Goal: Task Accomplishment & Management: Use online tool/utility

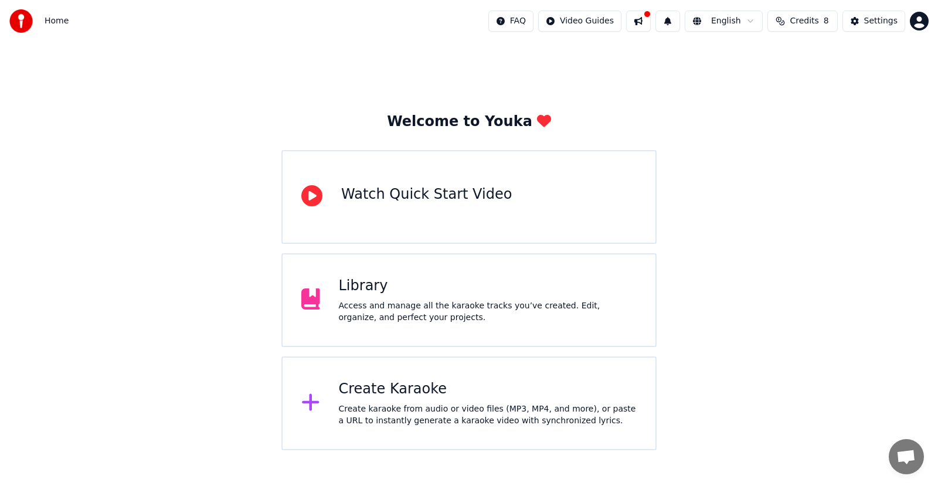
click at [458, 290] on div "Library" at bounding box center [488, 286] width 298 height 19
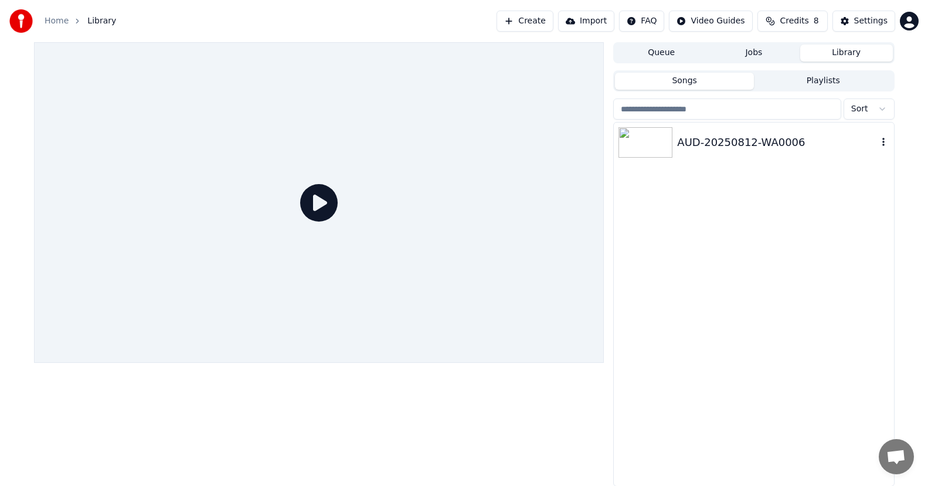
click at [645, 152] on img at bounding box center [645, 142] width 54 height 30
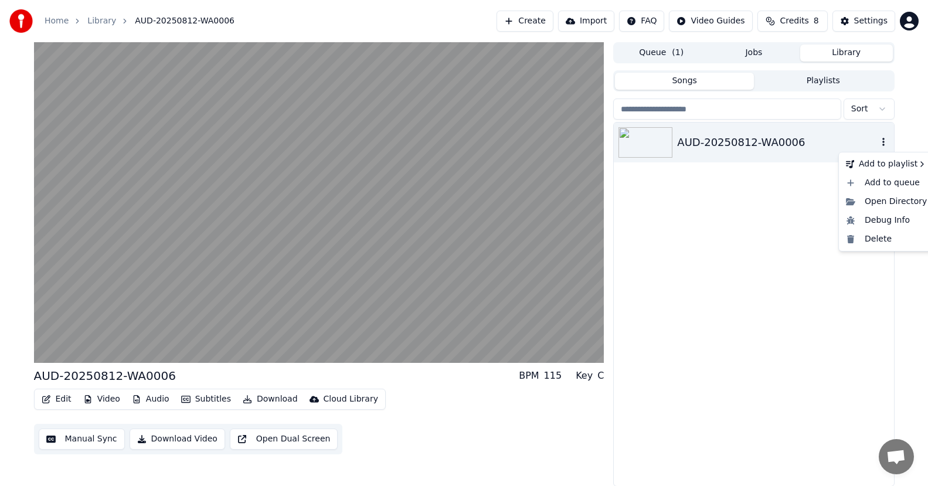
click at [885, 144] on icon "button" at bounding box center [884, 141] width 12 height 9
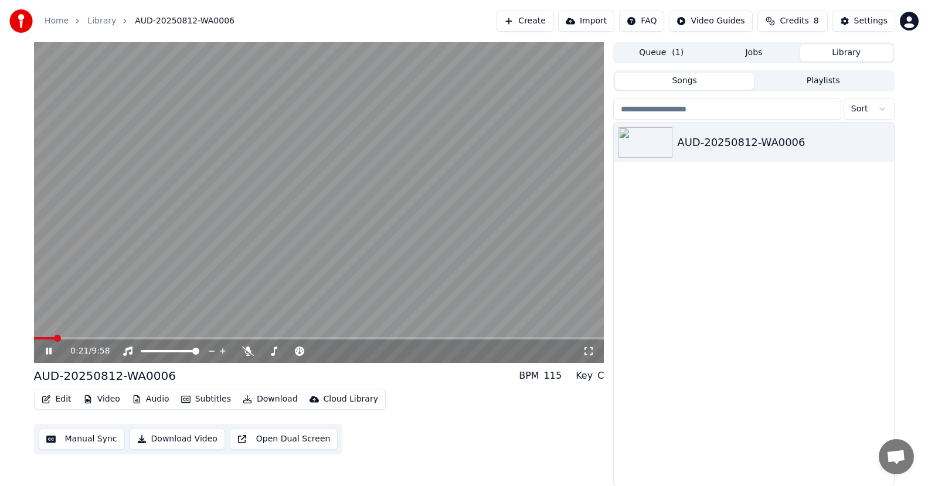
click at [92, 440] on button "Manual Sync" at bounding box center [82, 439] width 86 height 21
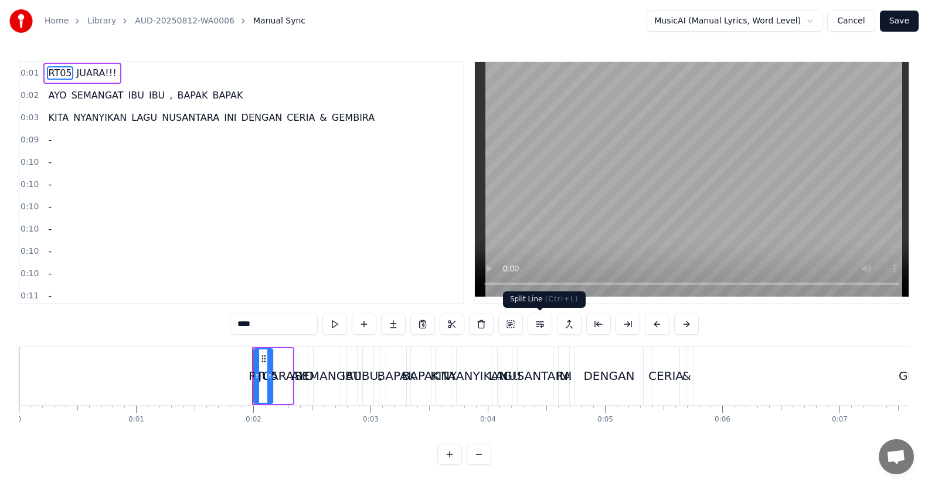
click at [545, 328] on button at bounding box center [540, 324] width 25 height 21
click at [526, 324] on button at bounding box center [525, 324] width 25 height 21
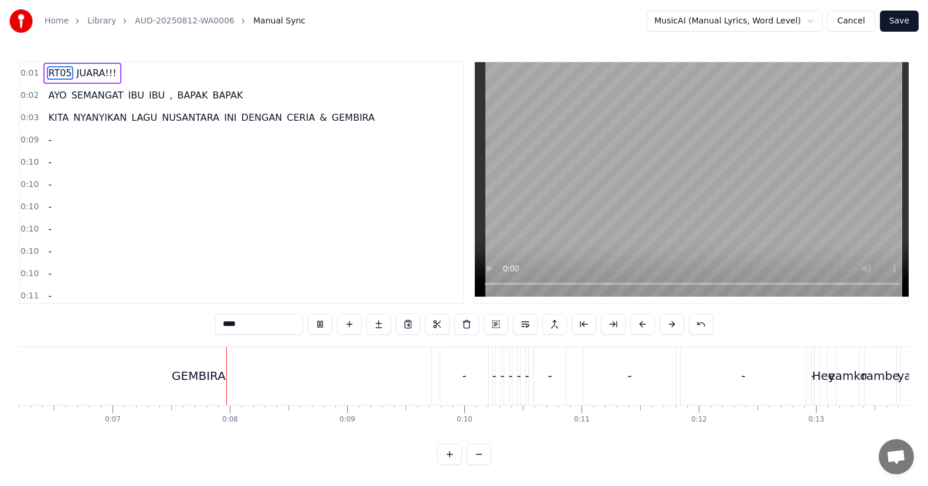
scroll to position [0, 805]
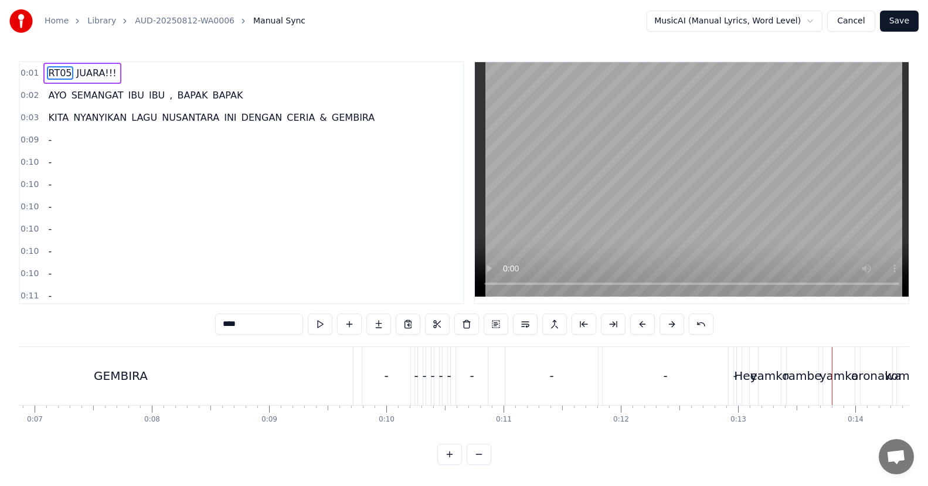
click at [719, 383] on div "-" at bounding box center [665, 376] width 125 height 58
type input "*"
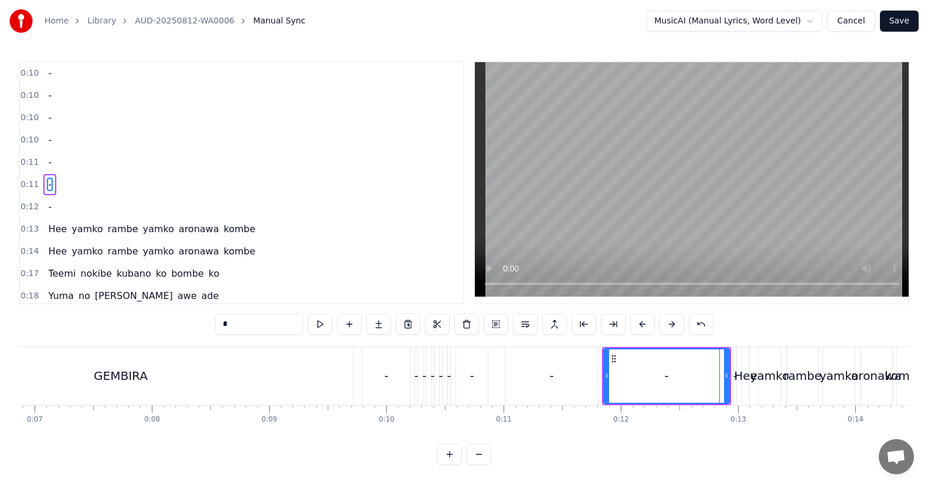
scroll to position [135, 0]
click at [522, 325] on button at bounding box center [525, 324] width 25 height 21
click at [513, 314] on button at bounding box center [525, 324] width 25 height 21
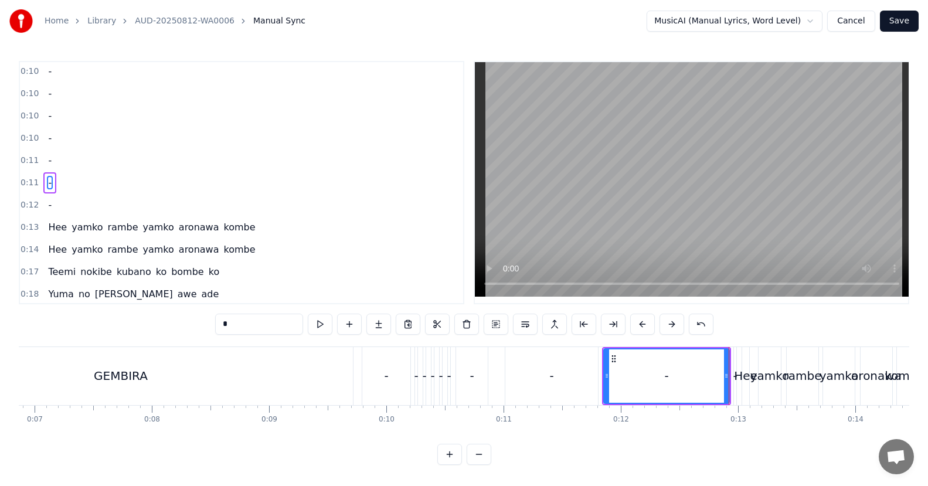
click at [396, 371] on div "-" at bounding box center [386, 376] width 48 height 58
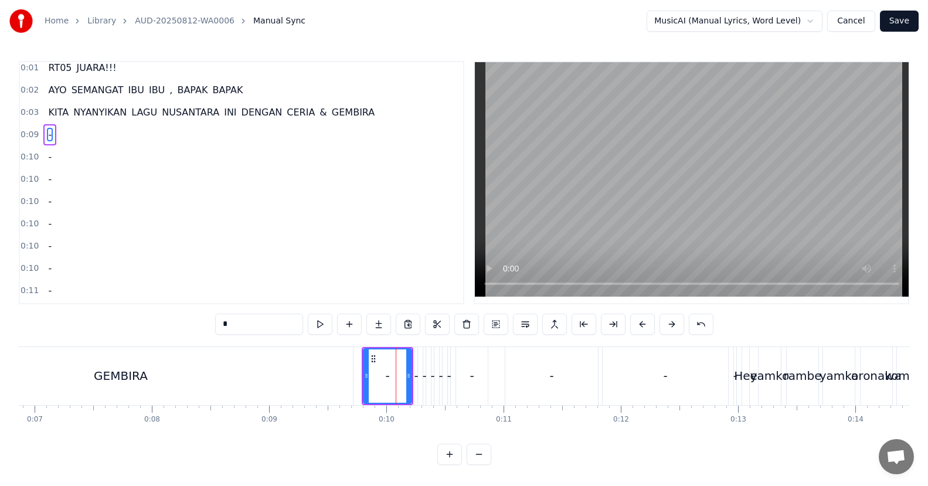
scroll to position [0, 0]
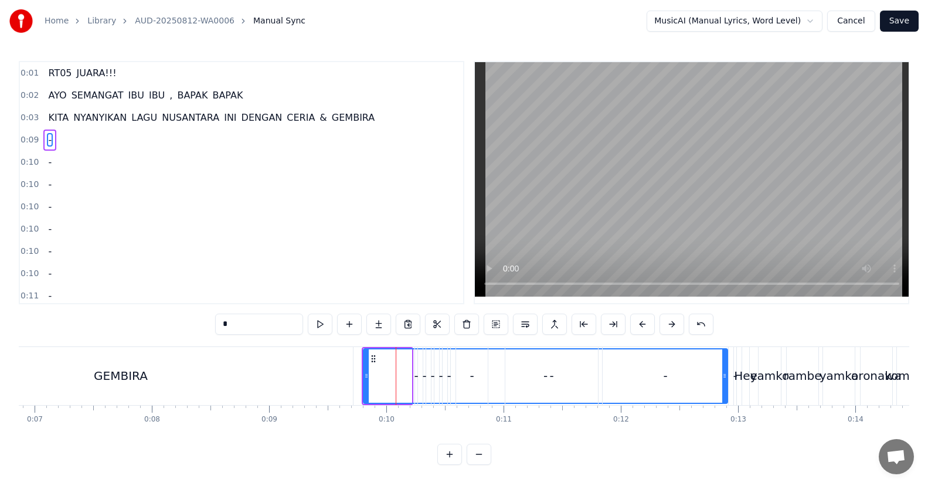
drag, startPoint x: 410, startPoint y: 375, endPoint x: 726, endPoint y: 390, distance: 316.4
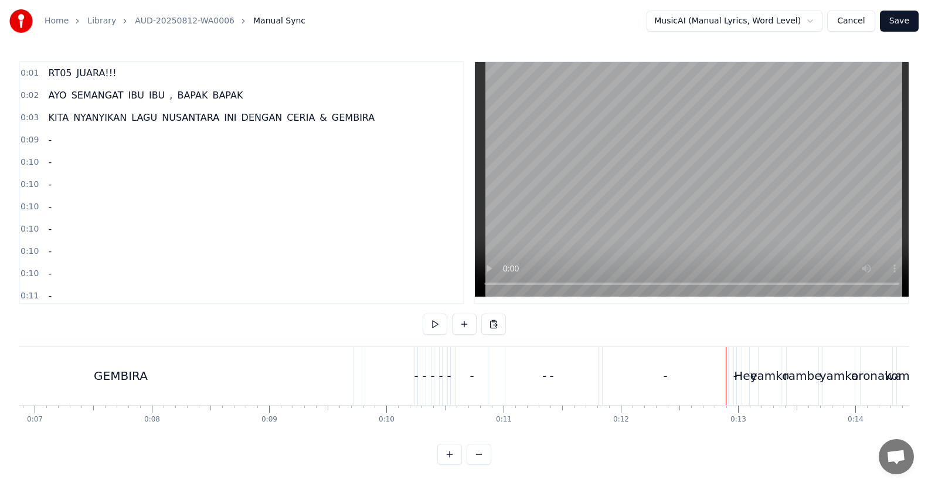
click at [417, 383] on div "-" at bounding box center [416, 376] width 4 height 18
drag, startPoint x: 419, startPoint y: 378, endPoint x: 573, endPoint y: 376, distance: 153.6
click at [420, 376] on div "-" at bounding box center [418, 376] width 4 height 18
drag, startPoint x: 421, startPoint y: 377, endPoint x: 458, endPoint y: 380, distance: 37.6
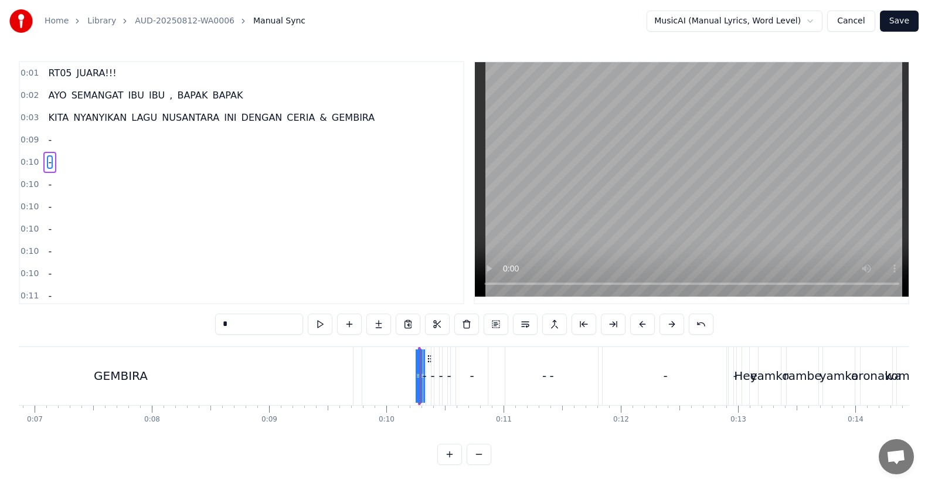
click at [431, 376] on div "-" at bounding box center [432, 376] width 4 height 18
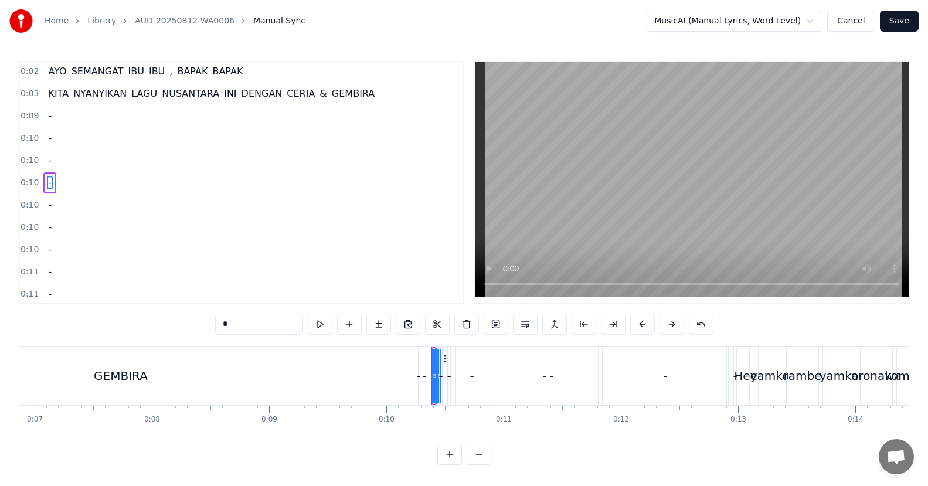
drag, startPoint x: 436, startPoint y: 376, endPoint x: 416, endPoint y: 378, distance: 20.6
click at [424, 375] on div "-" at bounding box center [424, 376] width 4 height 18
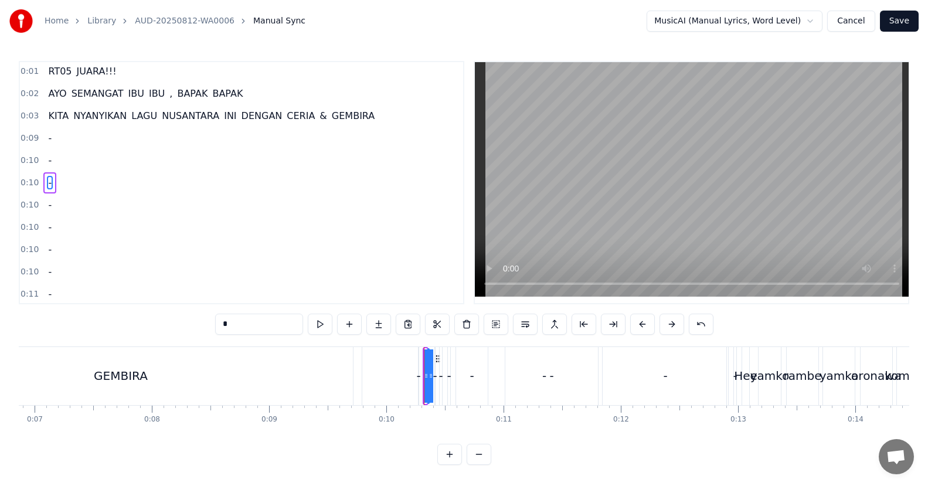
drag, startPoint x: 427, startPoint y: 379, endPoint x: 433, endPoint y: 380, distance: 6.0
click at [427, 376] on div "-" at bounding box center [426, 376] width 4 height 18
drag, startPoint x: 424, startPoint y: 375, endPoint x: 400, endPoint y: 377, distance: 24.7
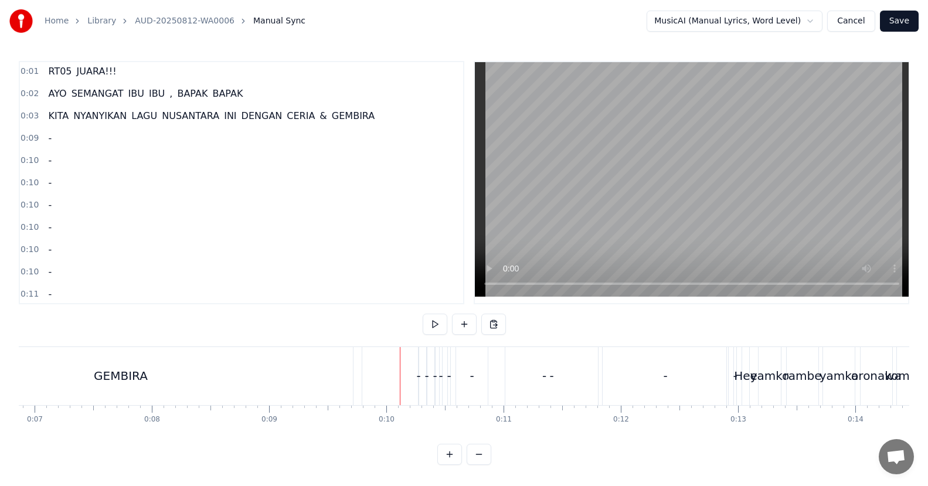
click at [434, 376] on div "-" at bounding box center [435, 376] width 4 height 18
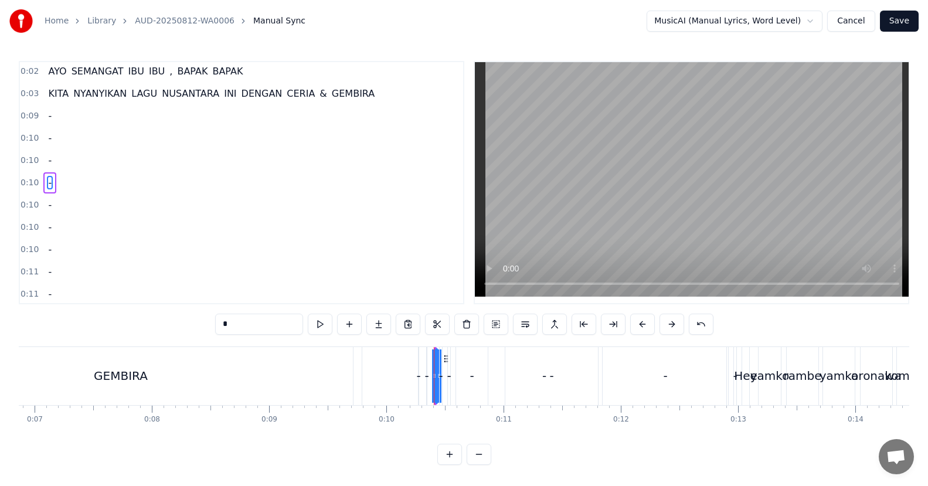
drag, startPoint x: 437, startPoint y: 375, endPoint x: 492, endPoint y: 378, distance: 54.6
click at [440, 376] on div "-" at bounding box center [441, 376] width 4 height 18
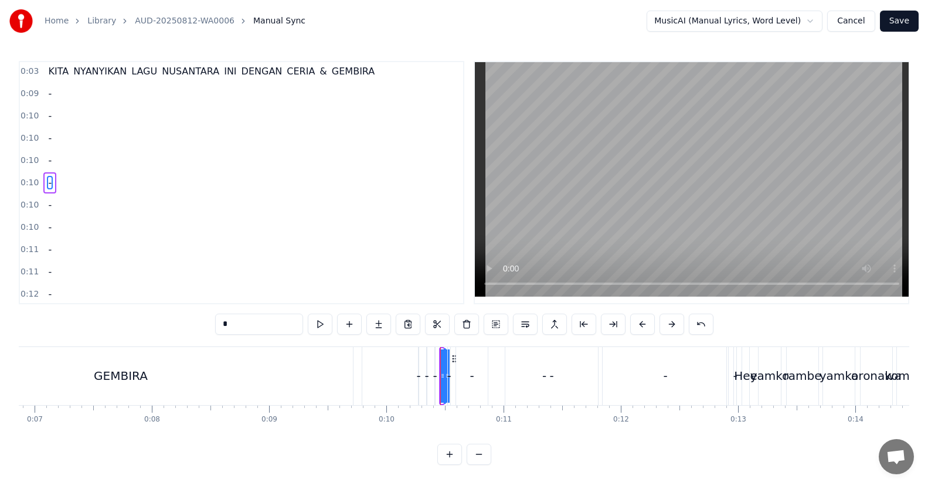
drag, startPoint x: 444, startPoint y: 375, endPoint x: 471, endPoint y: 375, distance: 26.4
click at [448, 372] on div "-" at bounding box center [449, 376] width 4 height 18
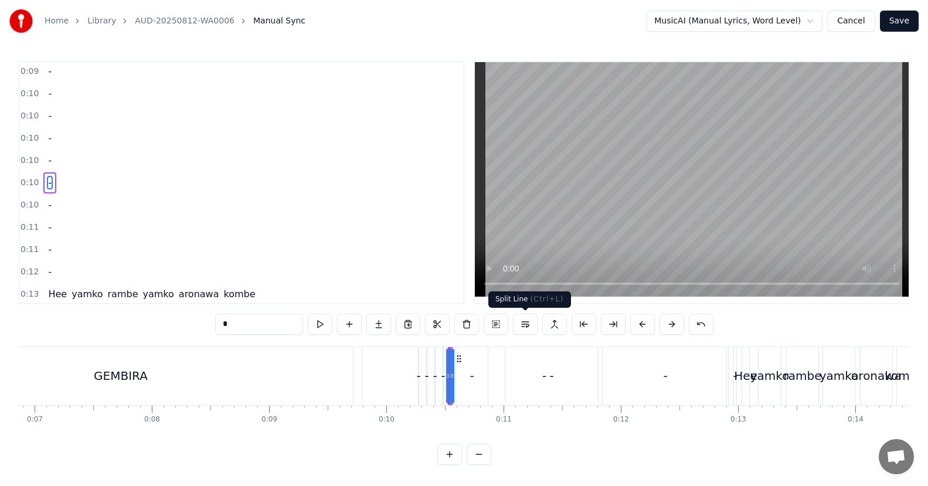
click at [518, 326] on button at bounding box center [525, 324] width 25 height 21
drag, startPoint x: 451, startPoint y: 377, endPoint x: 509, endPoint y: 377, distance: 57.5
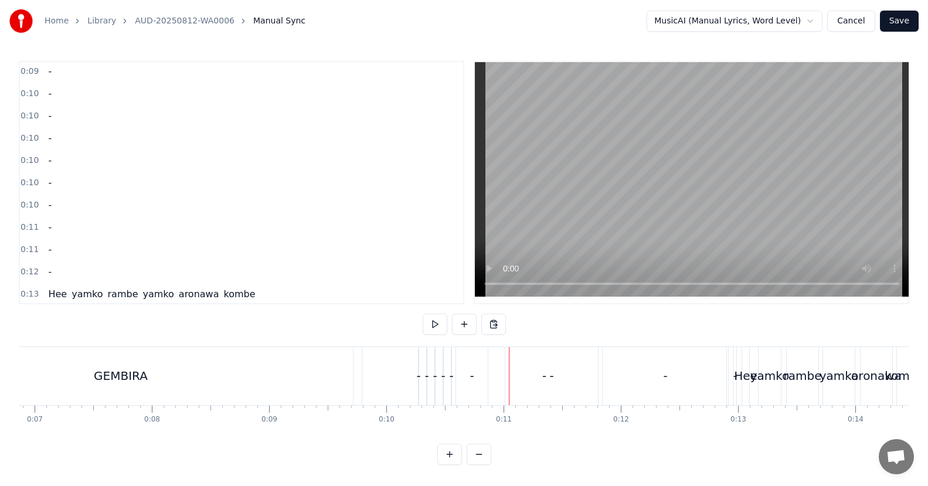
click at [460, 359] on div "-" at bounding box center [472, 376] width 32 height 58
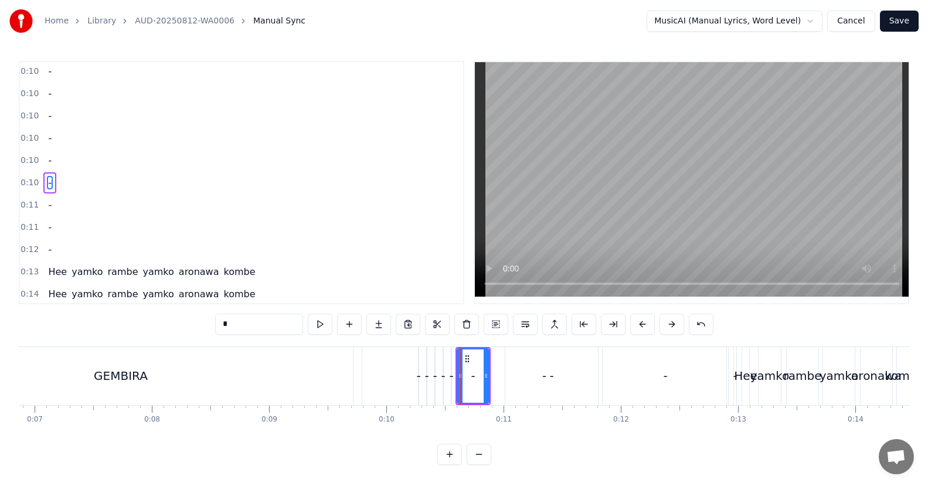
click at [468, 358] on icon at bounding box center [467, 358] width 9 height 9
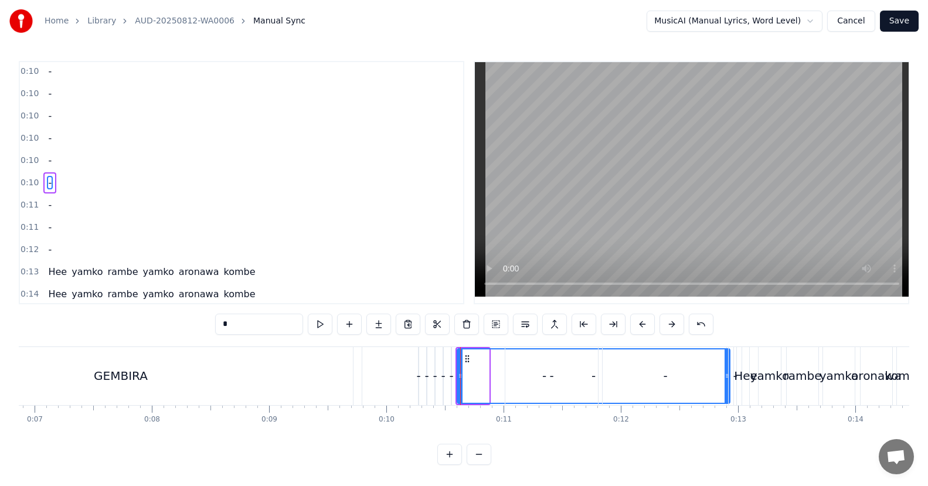
drag, startPoint x: 487, startPoint y: 377, endPoint x: 728, endPoint y: 389, distance: 241.3
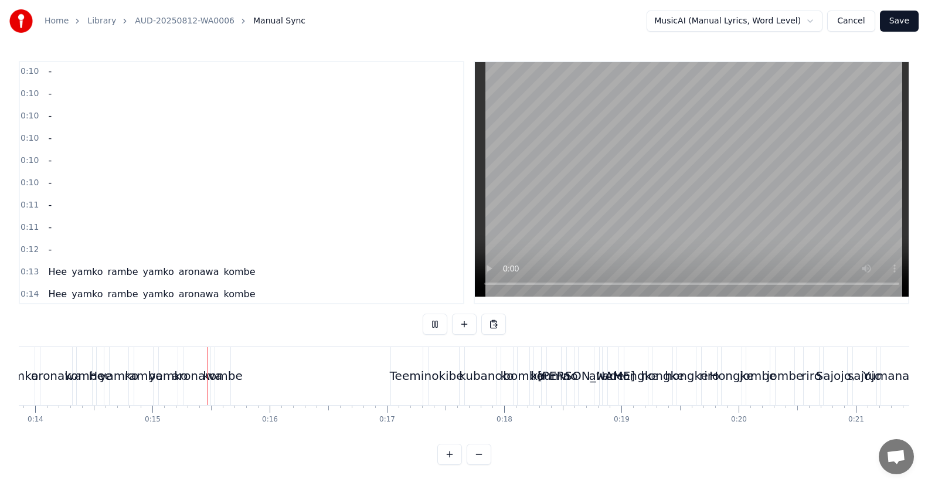
scroll to position [0, 0]
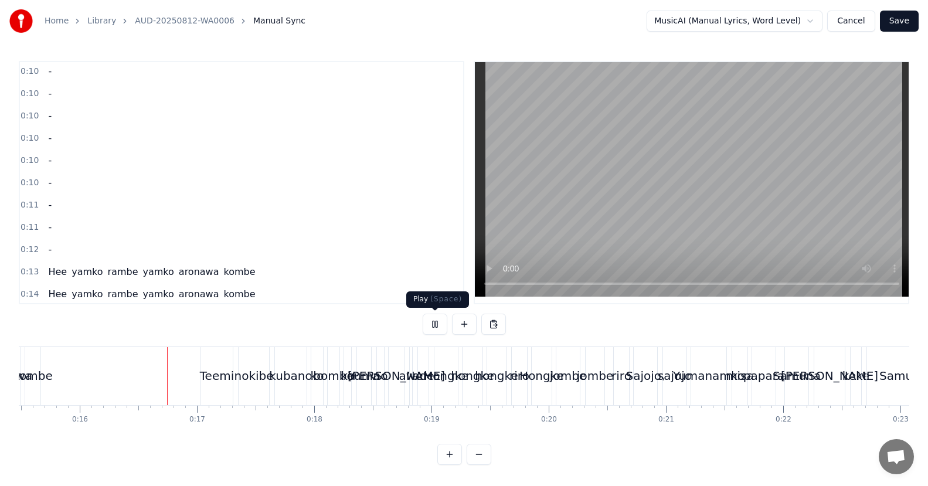
click at [433, 327] on button at bounding box center [435, 324] width 25 height 21
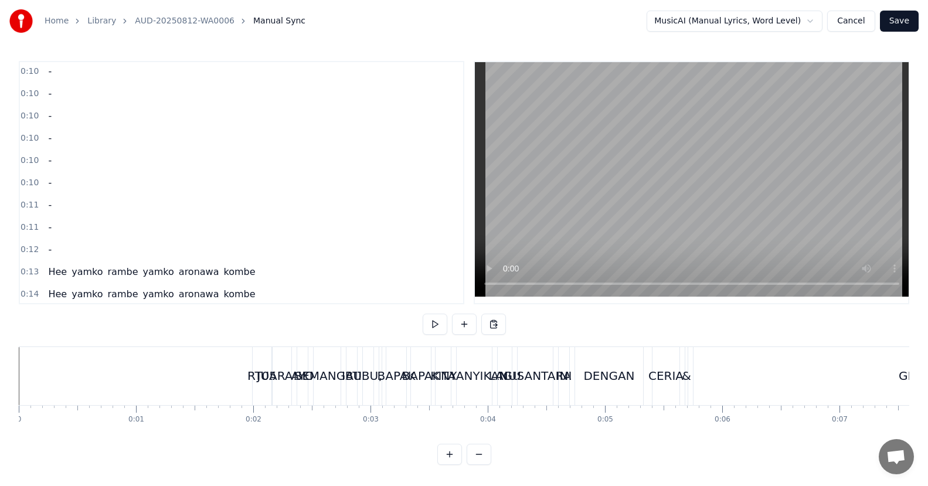
click at [254, 390] on div "RT05" at bounding box center [262, 376] width 19 height 58
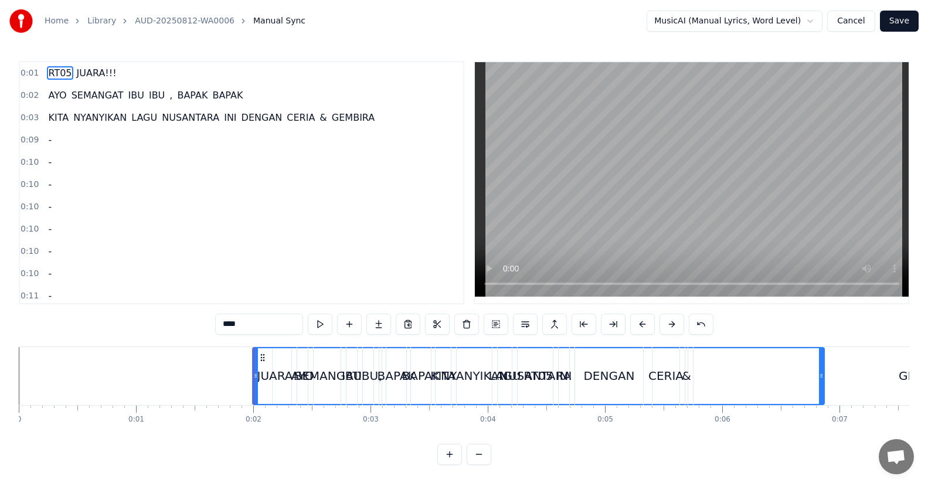
drag, startPoint x: 268, startPoint y: 376, endPoint x: 821, endPoint y: 363, distance: 553.0
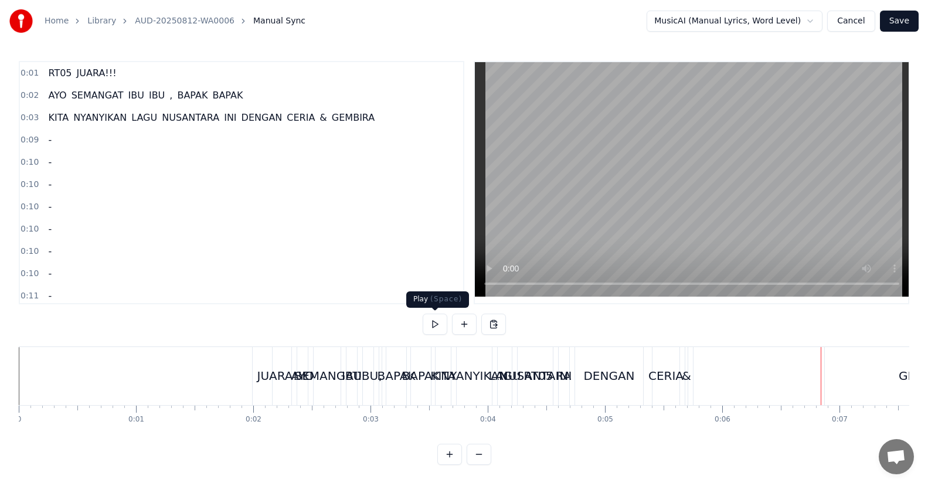
click at [431, 323] on button at bounding box center [435, 324] width 25 height 21
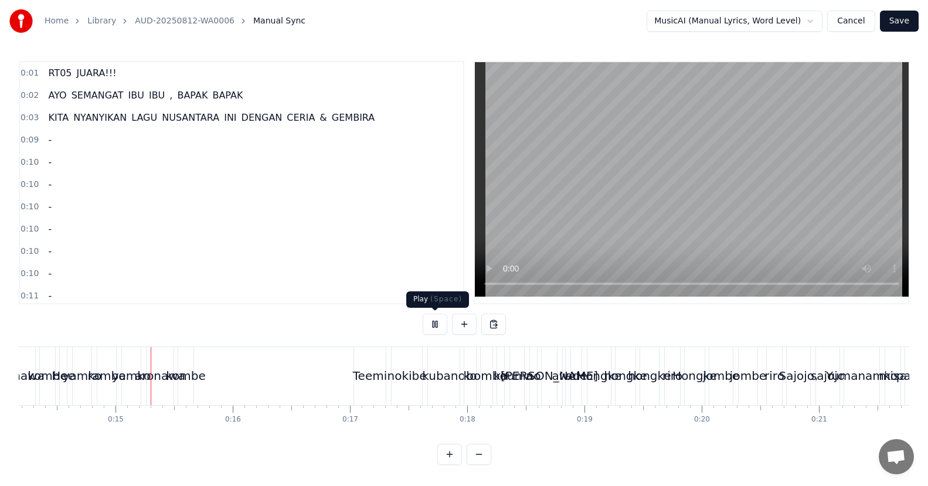
click at [437, 324] on button at bounding box center [435, 324] width 25 height 21
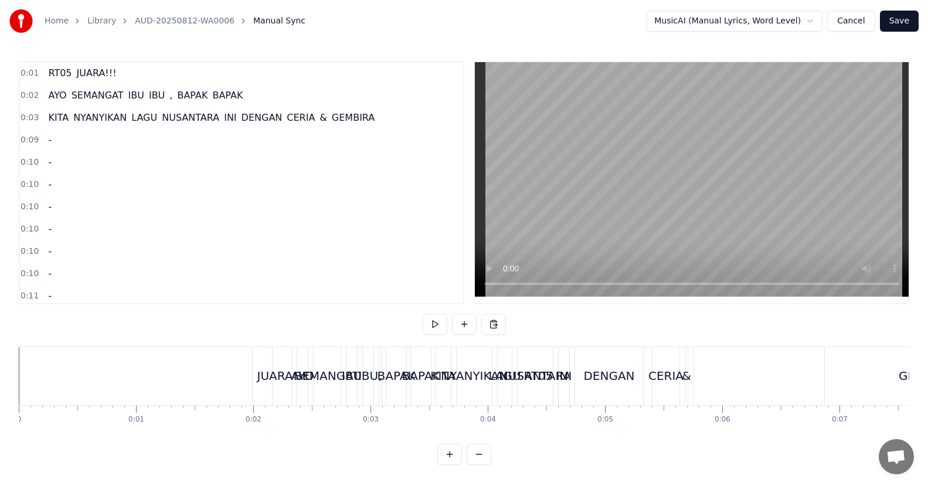
click at [256, 385] on div "RT05" at bounding box center [539, 376] width 572 height 58
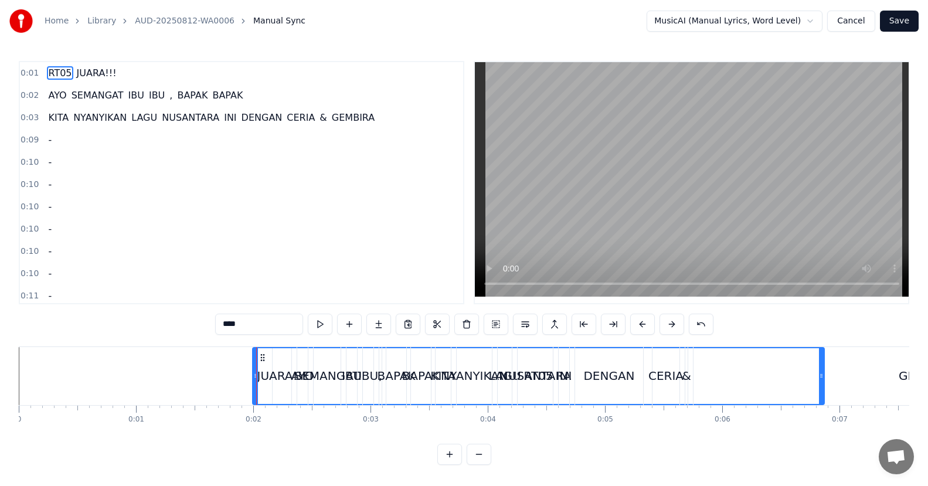
click at [284, 388] on div "RT05" at bounding box center [538, 376] width 570 height 56
click at [322, 387] on div "SEMANGAT" at bounding box center [327, 376] width 27 height 58
type input "********"
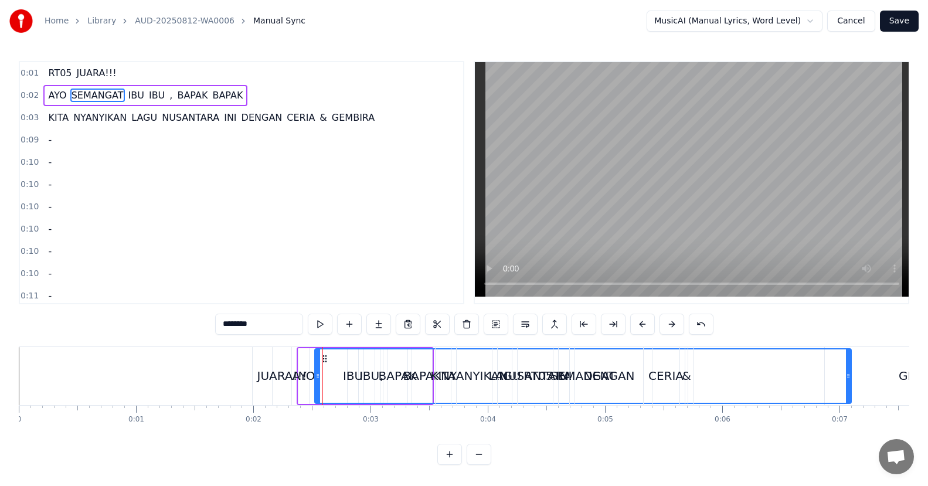
drag, startPoint x: 339, startPoint y: 376, endPoint x: 849, endPoint y: 382, distance: 509.5
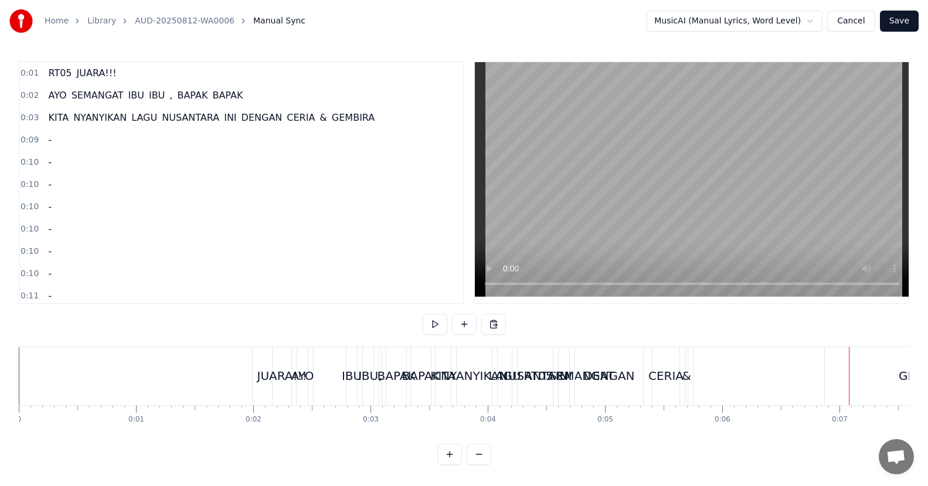
click at [369, 375] on div "IBU" at bounding box center [368, 376] width 20 height 18
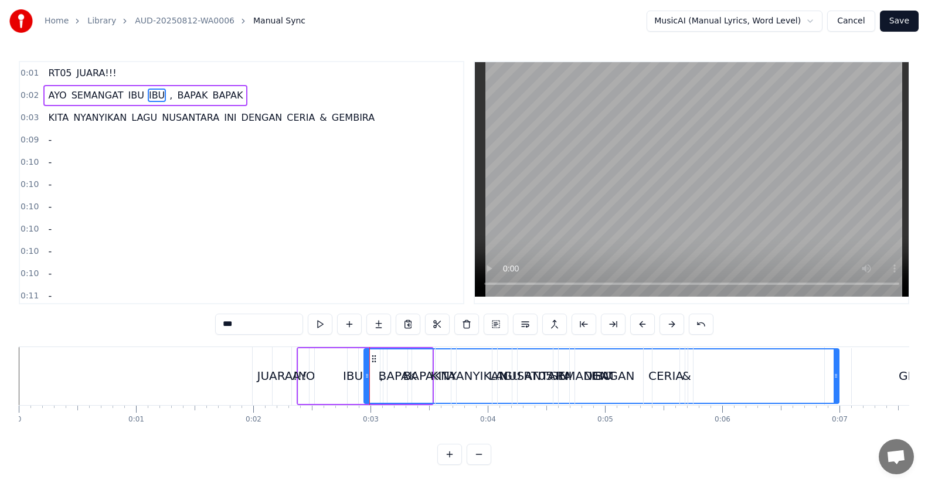
drag, startPoint x: 372, startPoint y: 374, endPoint x: 839, endPoint y: 373, distance: 466.6
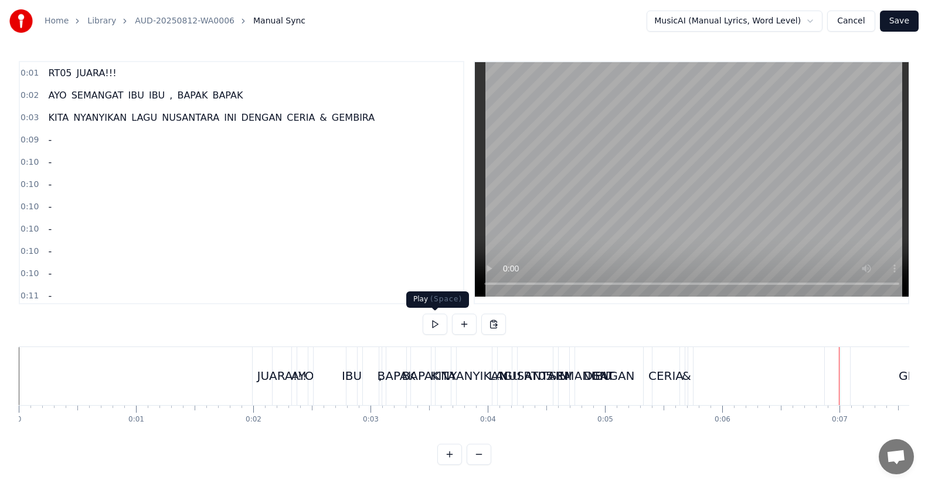
click at [436, 322] on button at bounding box center [435, 324] width 25 height 21
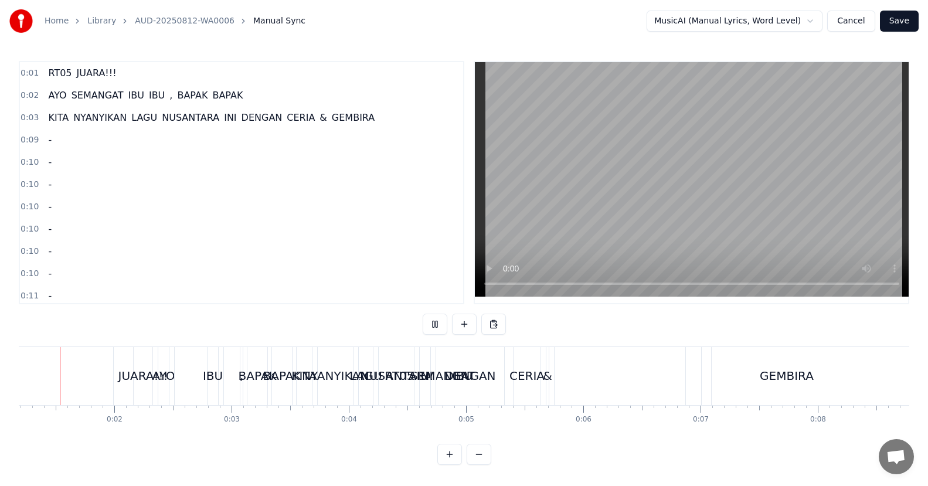
scroll to position [0, 98]
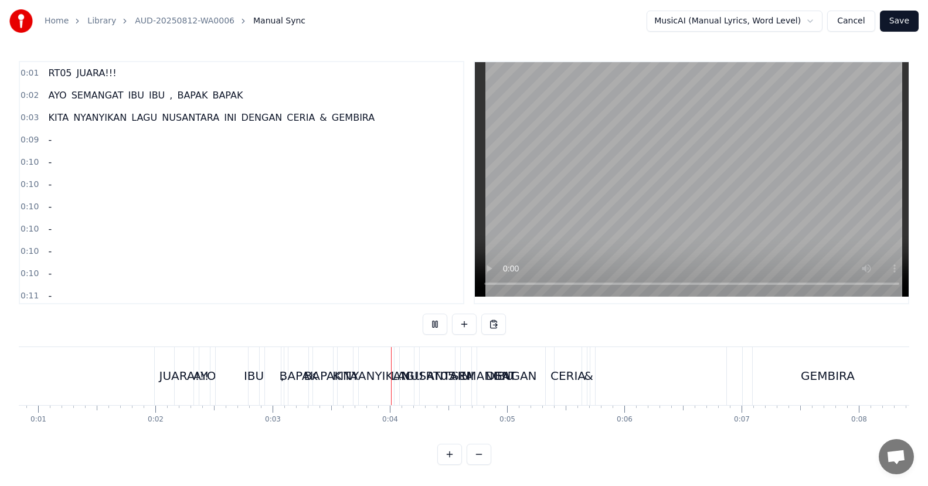
click at [177, 372] on div "JUARA!!!" at bounding box center [184, 376] width 50 height 18
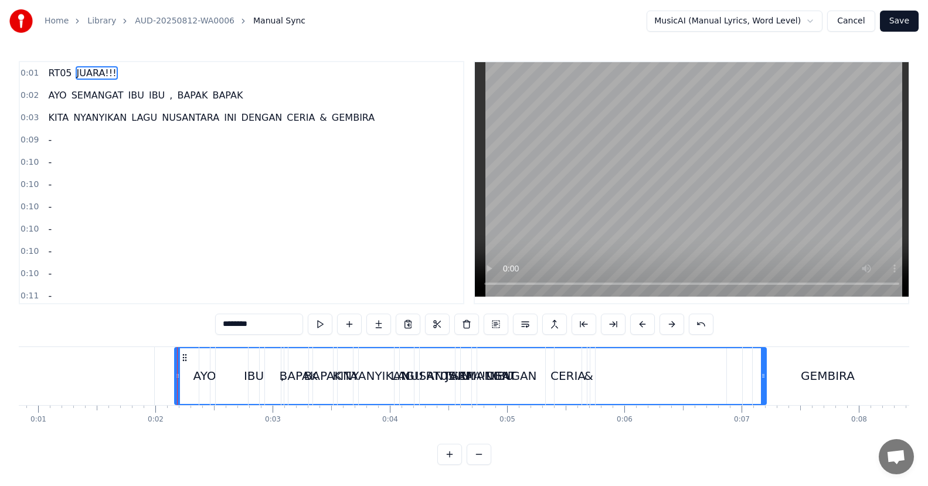
drag, startPoint x: 192, startPoint y: 375, endPoint x: 764, endPoint y: 394, distance: 573.1
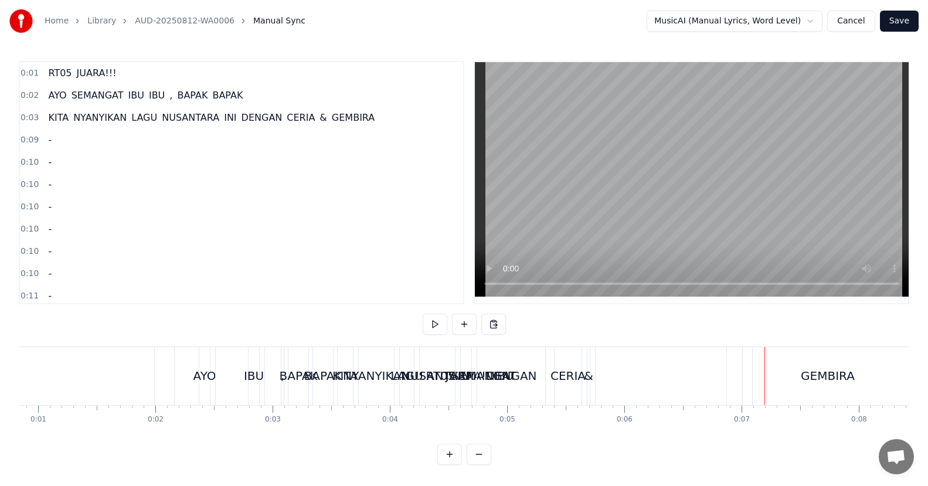
click at [208, 388] on div "AYO" at bounding box center [204, 376] width 11 height 58
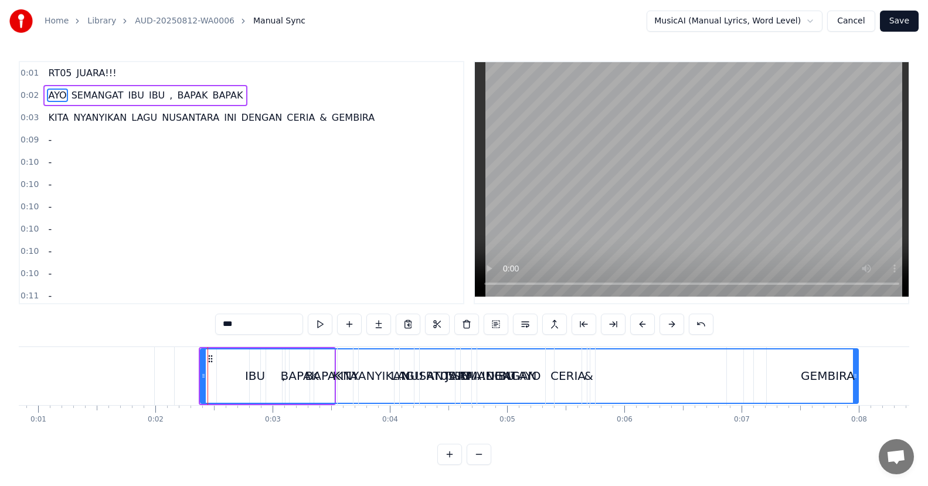
drag, startPoint x: 209, startPoint y: 375, endPoint x: 856, endPoint y: 369, distance: 647.2
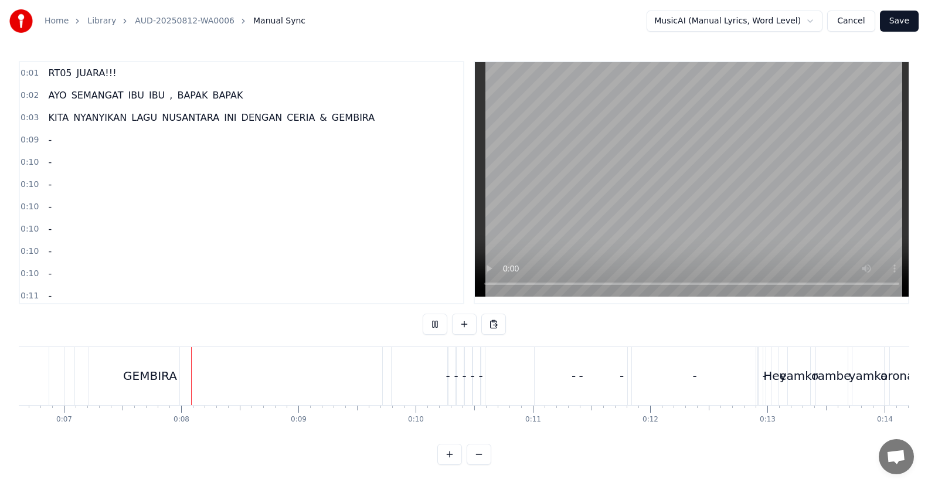
scroll to position [0, 810]
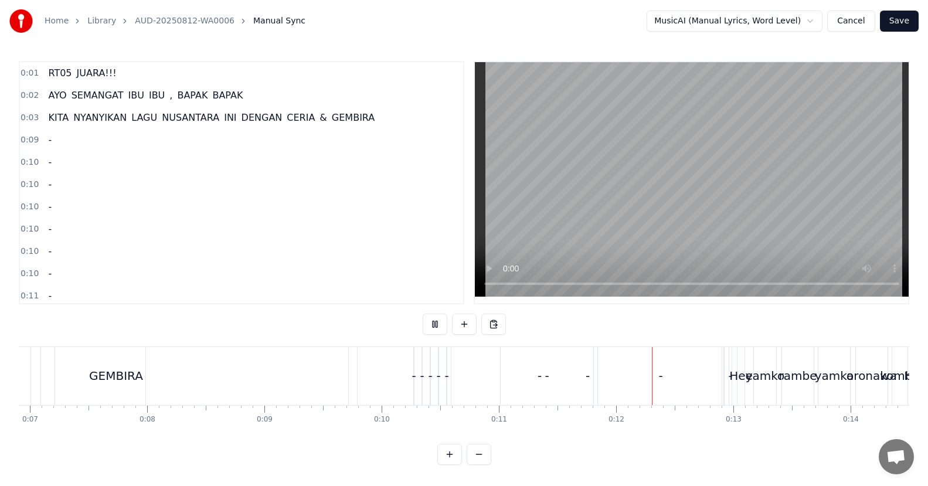
click at [851, 22] on button "Cancel" at bounding box center [850, 21] width 47 height 21
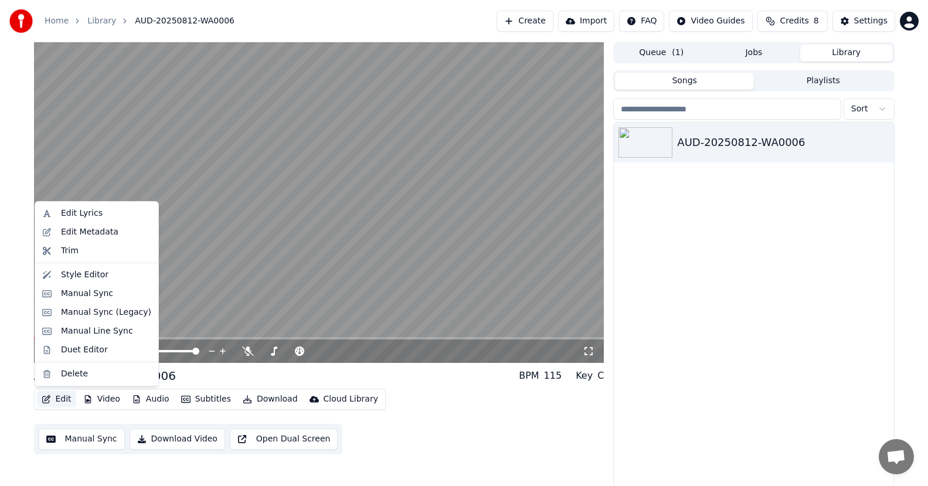
click at [59, 399] on button "Edit" at bounding box center [56, 399] width 39 height 16
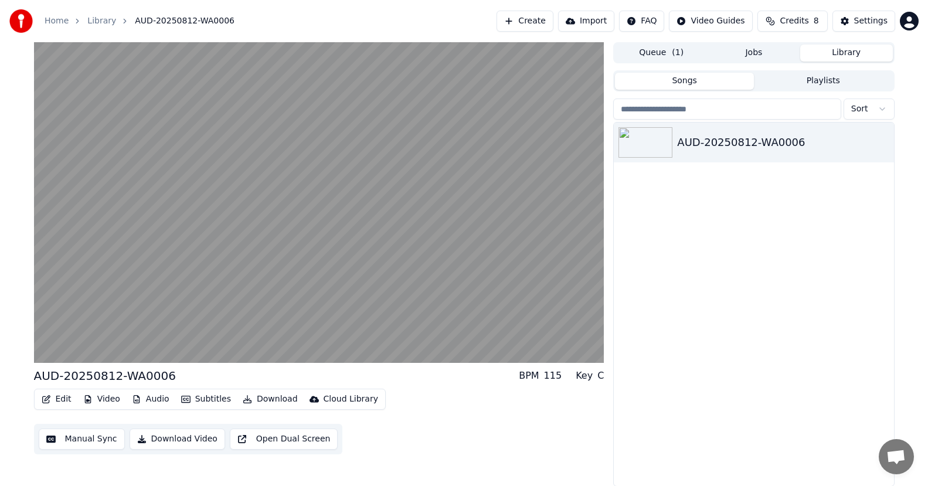
click at [76, 439] on button "Manual Sync" at bounding box center [82, 439] width 86 height 21
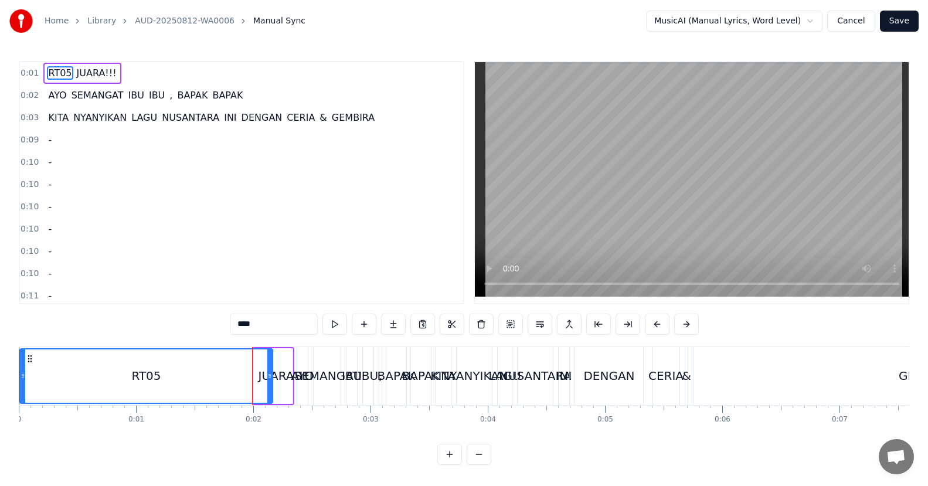
drag, startPoint x: 255, startPoint y: 376, endPoint x: 21, endPoint y: 395, distance: 234.7
click at [21, 395] on div at bounding box center [23, 375] width 5 height 53
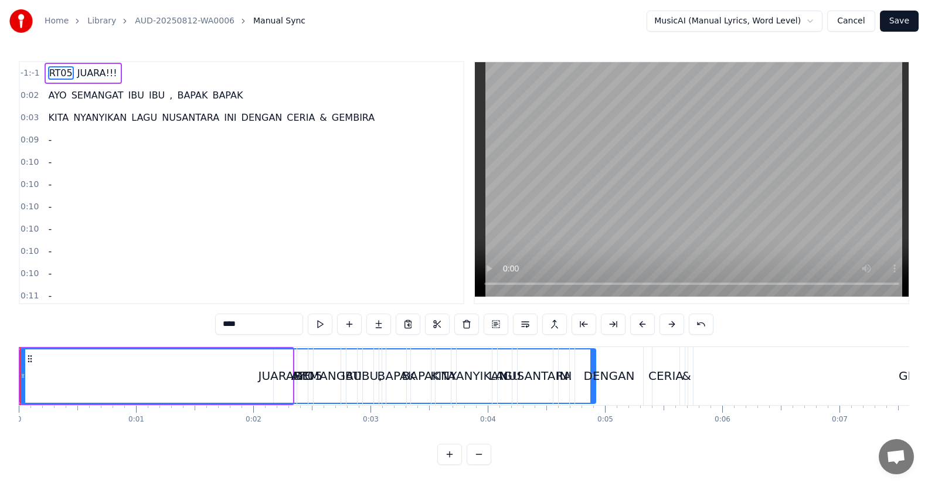
drag, startPoint x: 269, startPoint y: 376, endPoint x: 592, endPoint y: 394, distance: 323.5
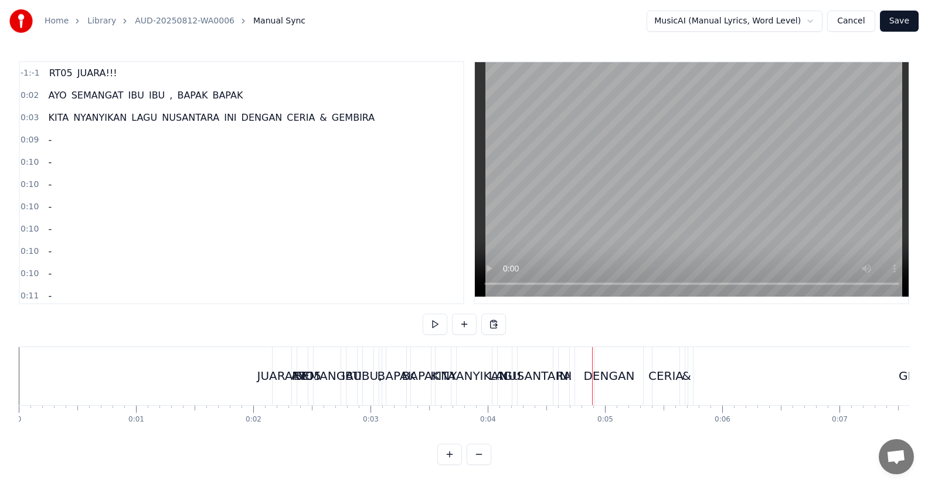
click at [281, 390] on div "JUARA!!!" at bounding box center [282, 376] width 19 height 58
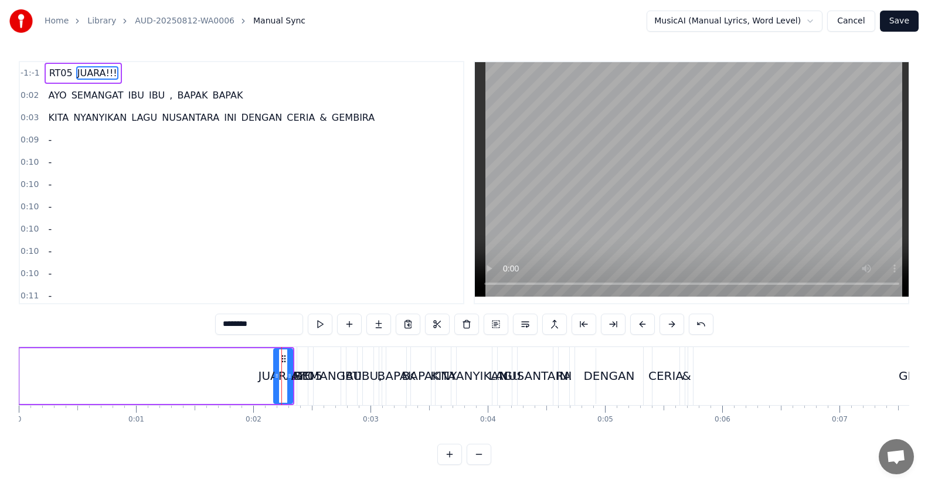
drag, startPoint x: 284, startPoint y: 389, endPoint x: 307, endPoint y: 390, distance: 22.9
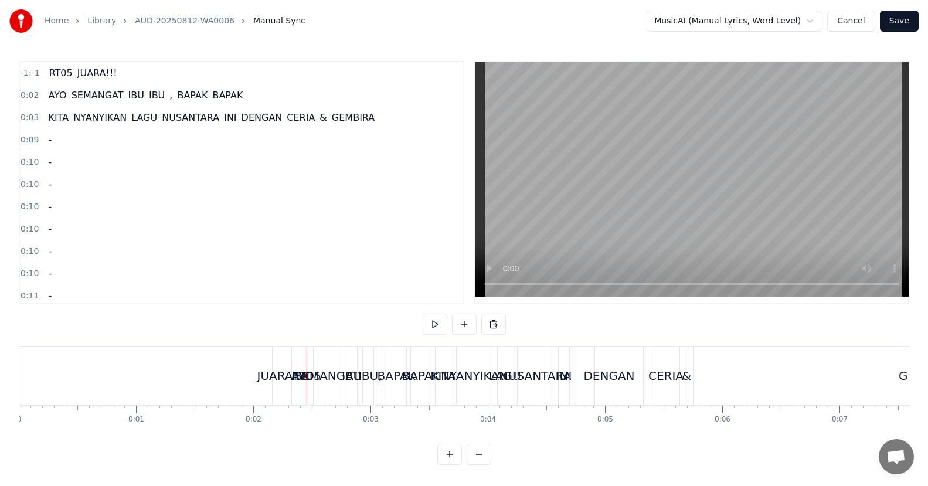
click at [278, 386] on div "JUARA!!!" at bounding box center [282, 376] width 19 height 58
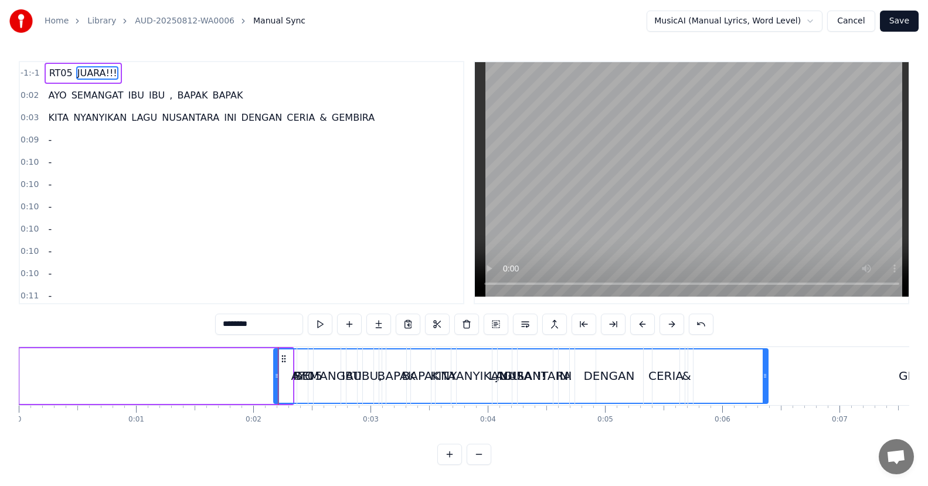
drag, startPoint x: 290, startPoint y: 376, endPoint x: 766, endPoint y: 379, distance: 475.5
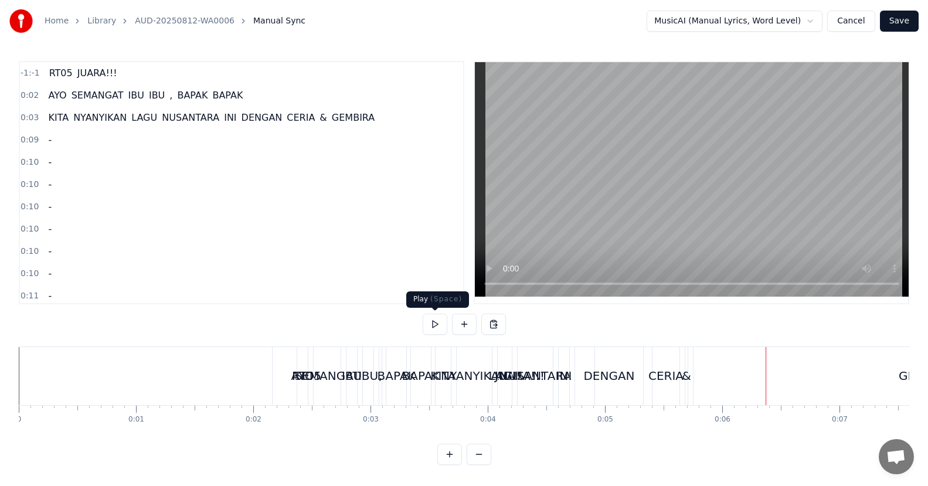
click at [431, 326] on button at bounding box center [435, 324] width 25 height 21
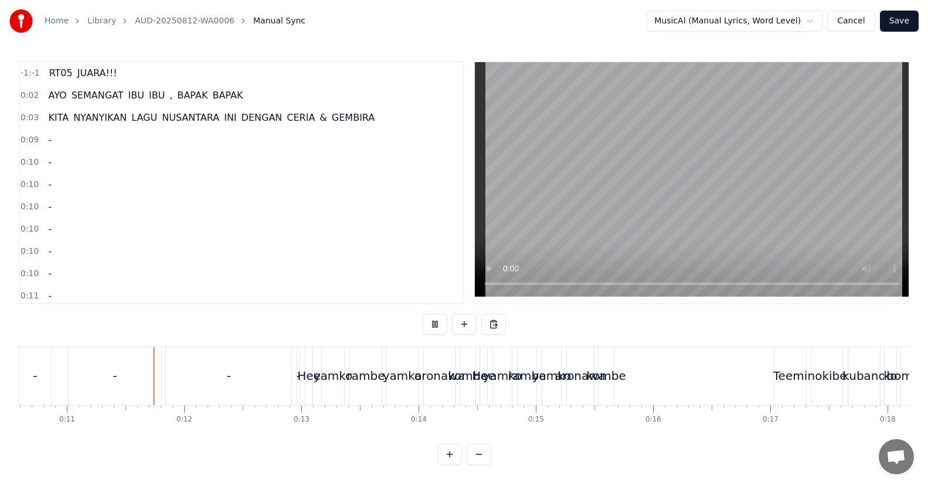
scroll to position [0, 1250]
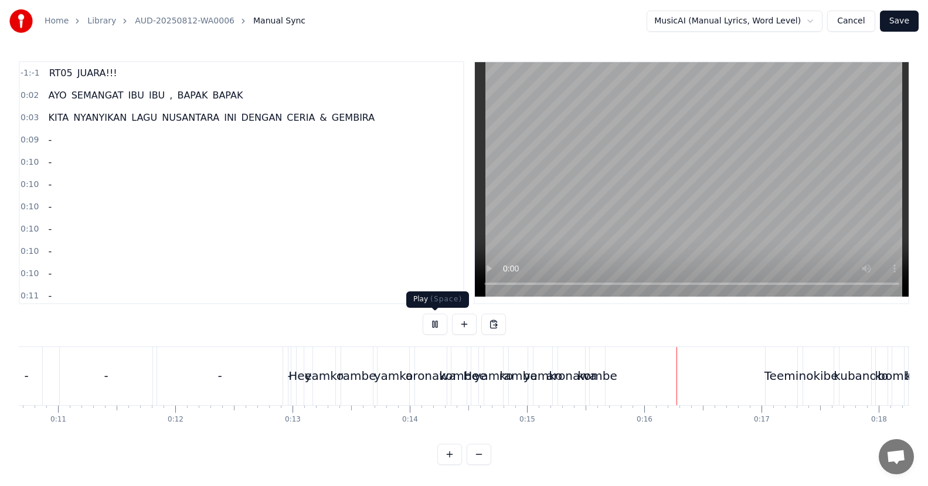
click at [431, 324] on button at bounding box center [435, 324] width 25 height 21
click at [844, 26] on button "Cancel" at bounding box center [850, 21] width 47 height 21
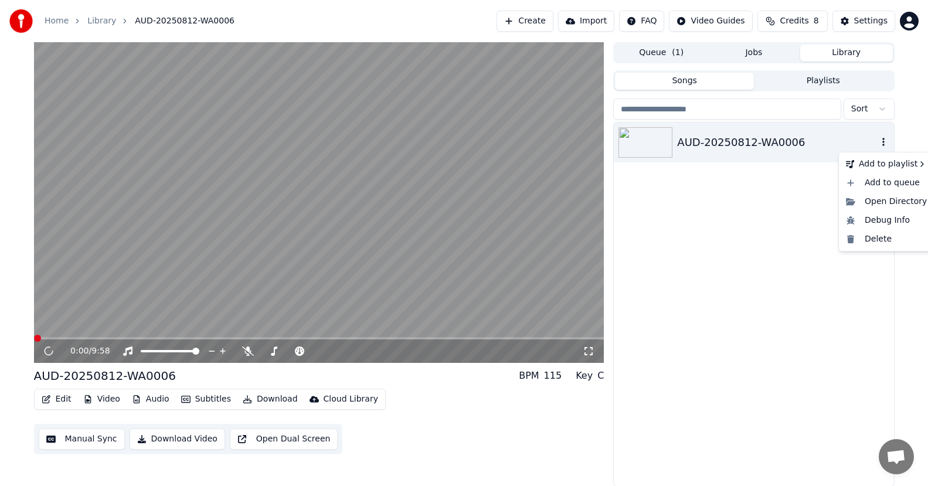
click at [883, 142] on icon "button" at bounding box center [883, 142] width 2 height 8
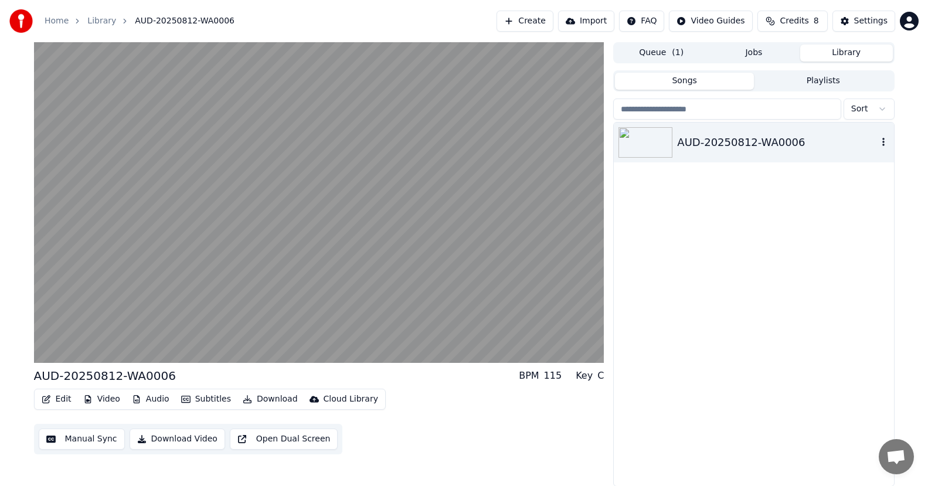
click at [883, 147] on button "button" at bounding box center [884, 142] width 12 height 14
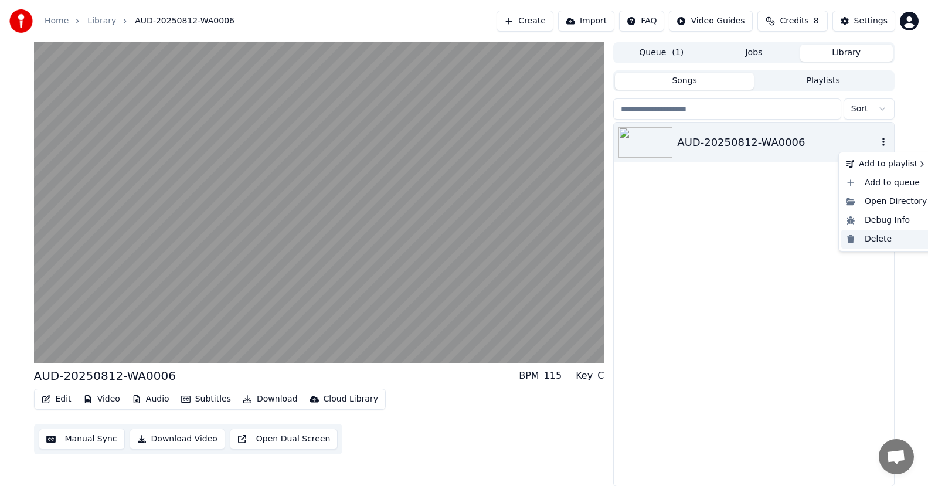
click at [868, 236] on div "Delete" at bounding box center [886, 239] width 90 height 19
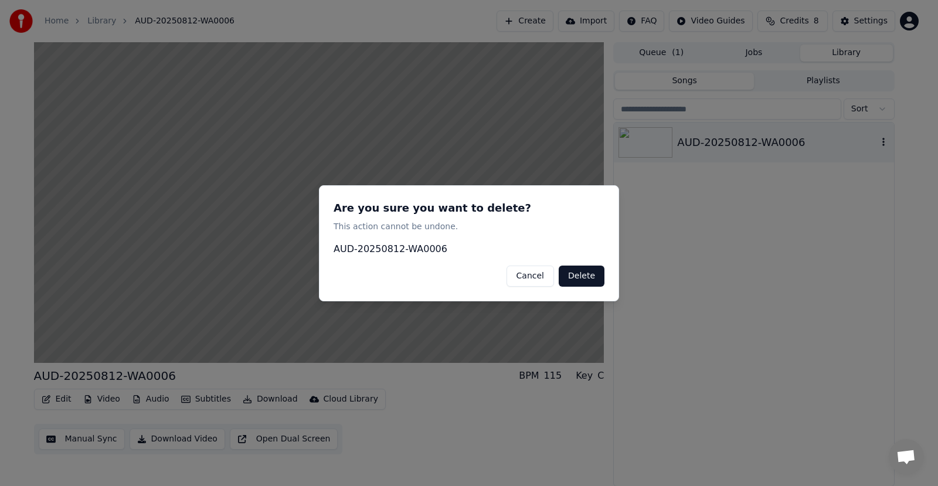
click at [589, 271] on button "Delete" at bounding box center [582, 275] width 46 height 21
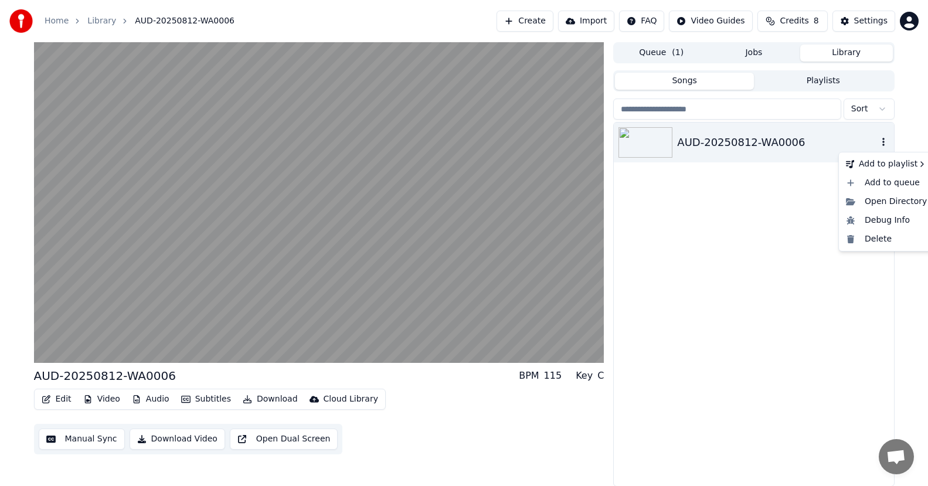
click at [882, 141] on icon "button" at bounding box center [884, 141] width 12 height 9
click at [878, 242] on div "Delete" at bounding box center [886, 239] width 90 height 19
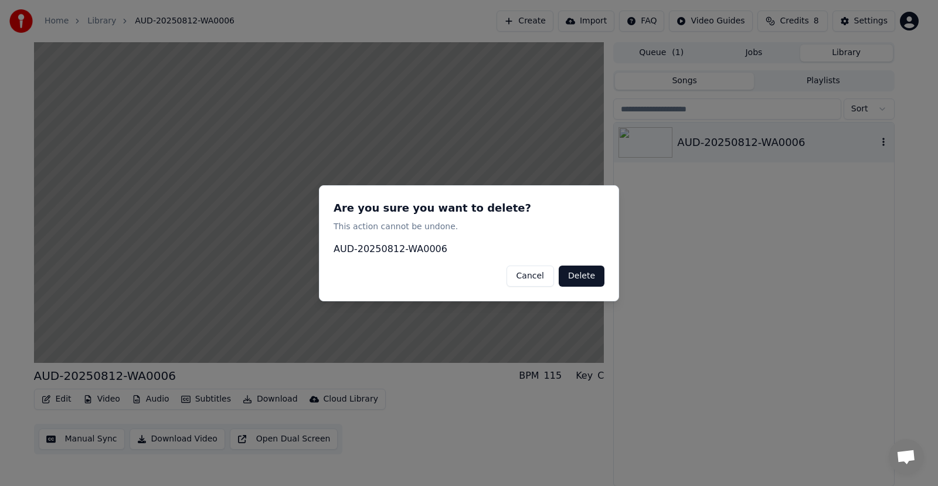
click at [588, 279] on button "Delete" at bounding box center [582, 275] width 46 height 21
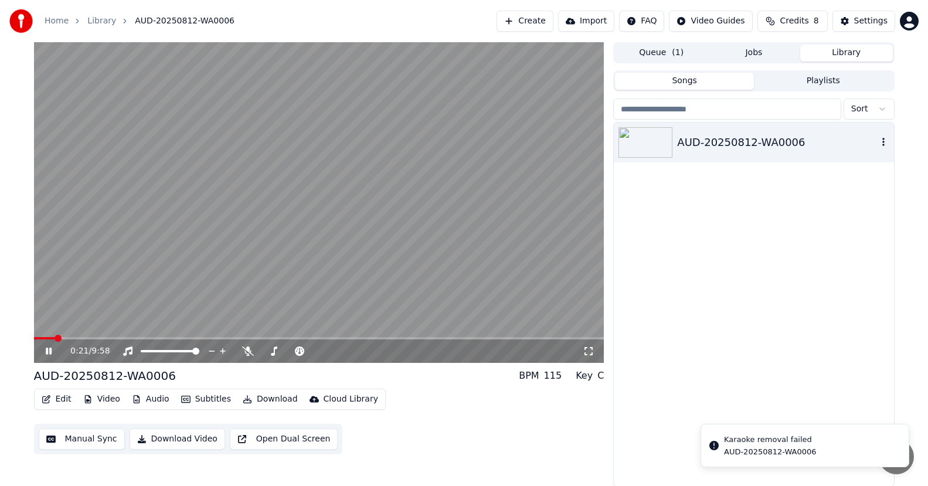
click at [49, 352] on icon at bounding box center [49, 351] width 6 height 7
click at [886, 144] on icon "button" at bounding box center [884, 141] width 12 height 9
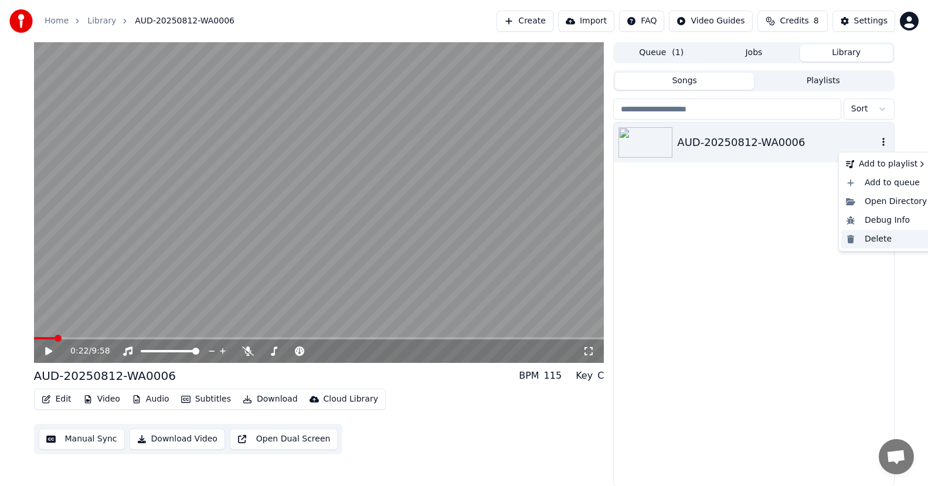
click at [882, 240] on div "Delete" at bounding box center [886, 239] width 90 height 19
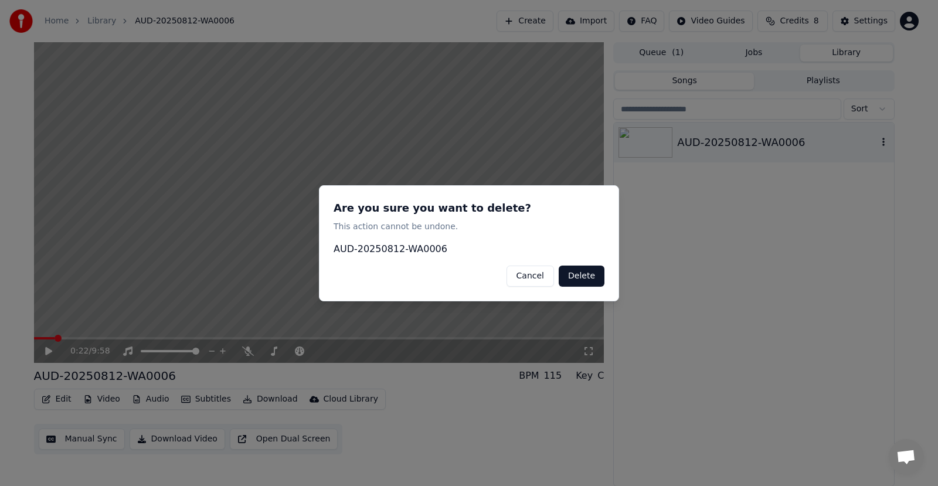
click at [586, 271] on button "Delete" at bounding box center [582, 275] width 46 height 21
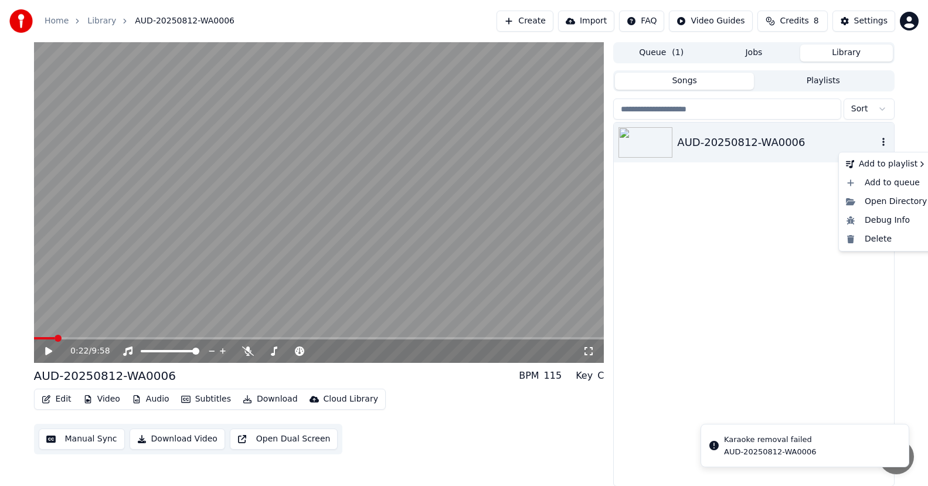
click at [882, 144] on icon "button" at bounding box center [884, 141] width 12 height 9
click at [874, 237] on div "Delete" at bounding box center [886, 239] width 90 height 19
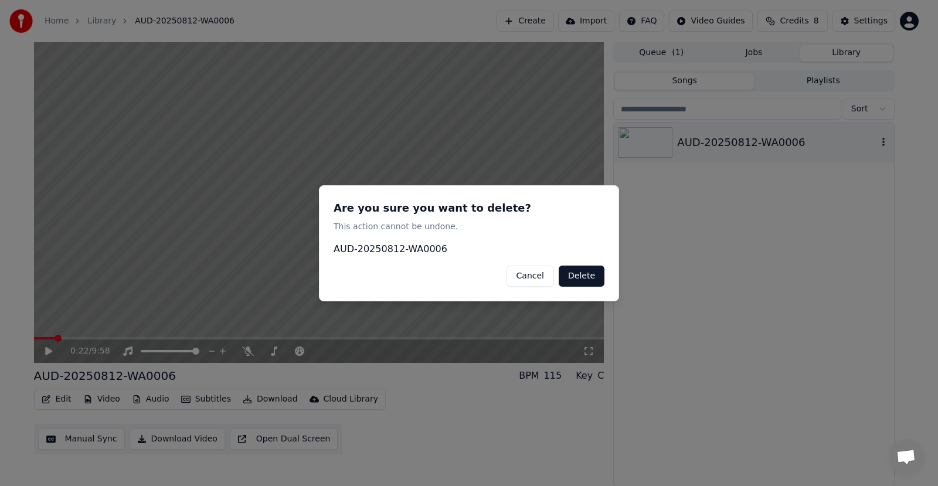
click at [586, 274] on button "Delete" at bounding box center [582, 275] width 46 height 21
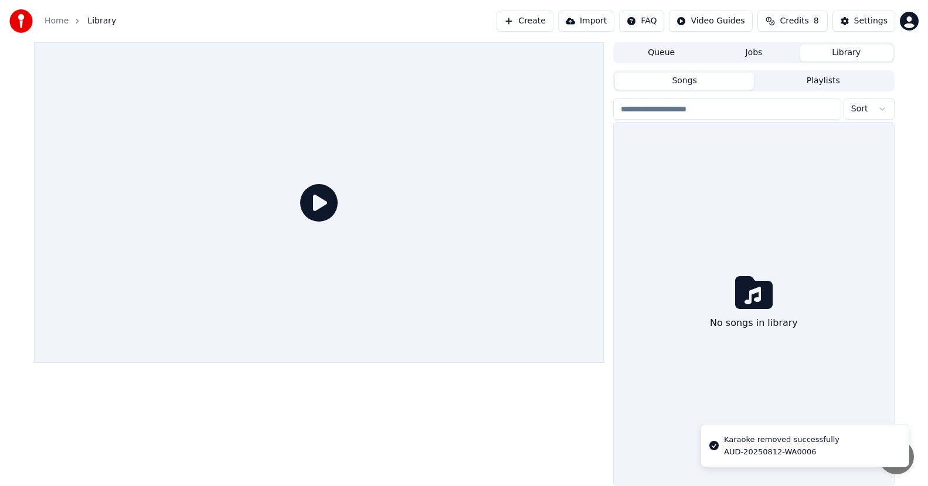
scroll to position [1, 0]
click at [760, 299] on icon at bounding box center [754, 292] width 38 height 38
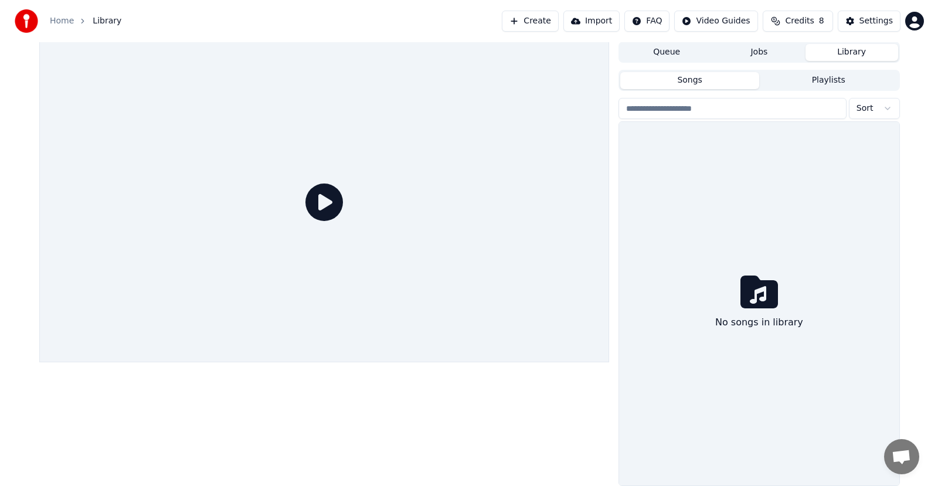
scroll to position [0, 0]
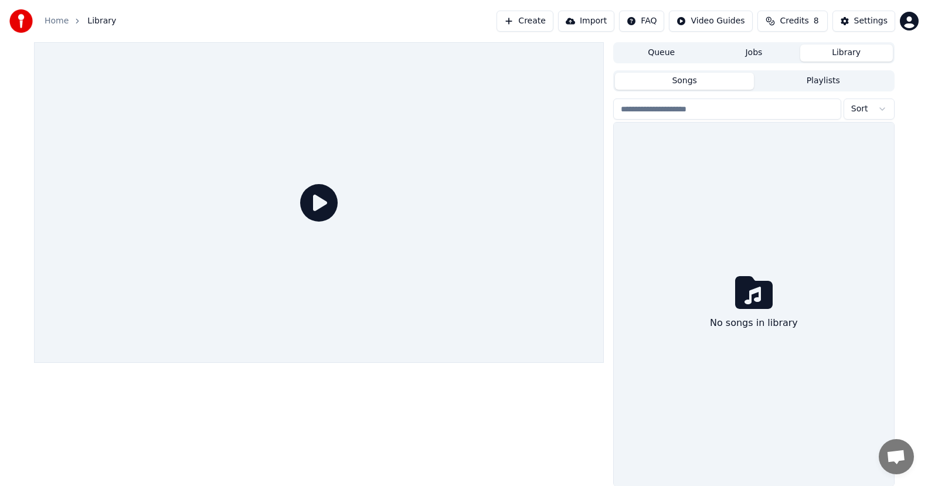
click at [49, 22] on link "Home" at bounding box center [57, 21] width 24 height 12
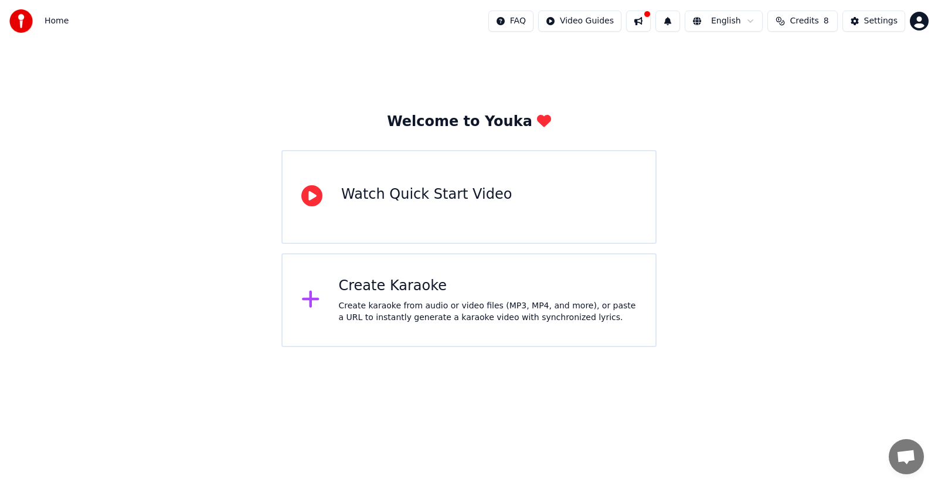
click at [435, 276] on div "Create Karaoke Create karaoke from audio or video files (MP3, MP4, and more), o…" at bounding box center [468, 300] width 375 height 94
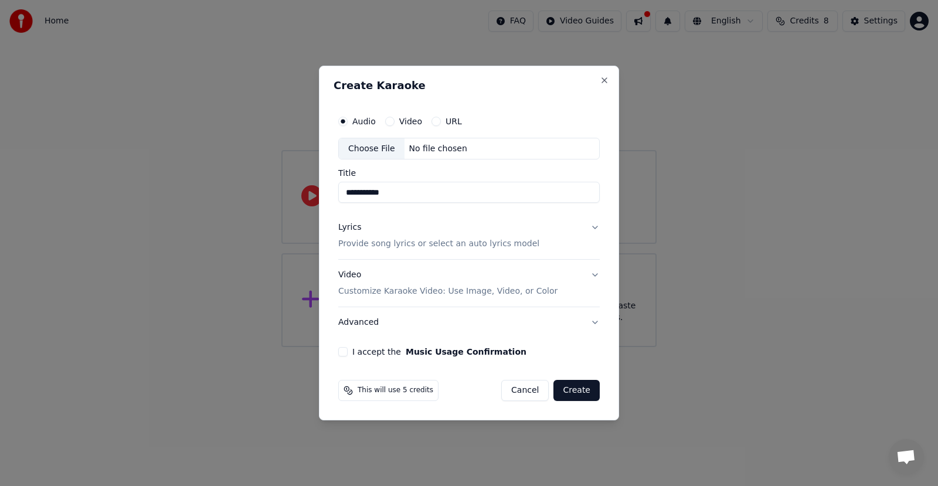
click at [414, 196] on input "**********" at bounding box center [468, 192] width 261 height 21
type input "**********"
click at [597, 229] on button "Lyrics Provide song lyrics or select an auto lyrics model" at bounding box center [468, 236] width 261 height 47
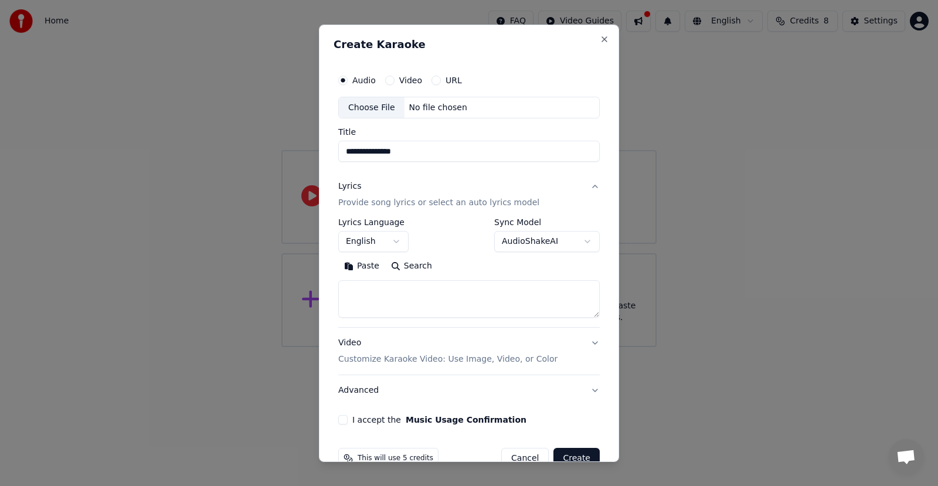
click at [456, 298] on textarea at bounding box center [468, 299] width 261 height 38
paste textarea "* * * * * * * * * * * * * * * * * * * * * * * * * * * * * * * * * * * *"
type textarea "* * * * * * * * * * * * * * * * * * * * * * * * * * * * * * * * * * * *"
click at [412, 264] on button "Clear" at bounding box center [414, 266] width 46 height 19
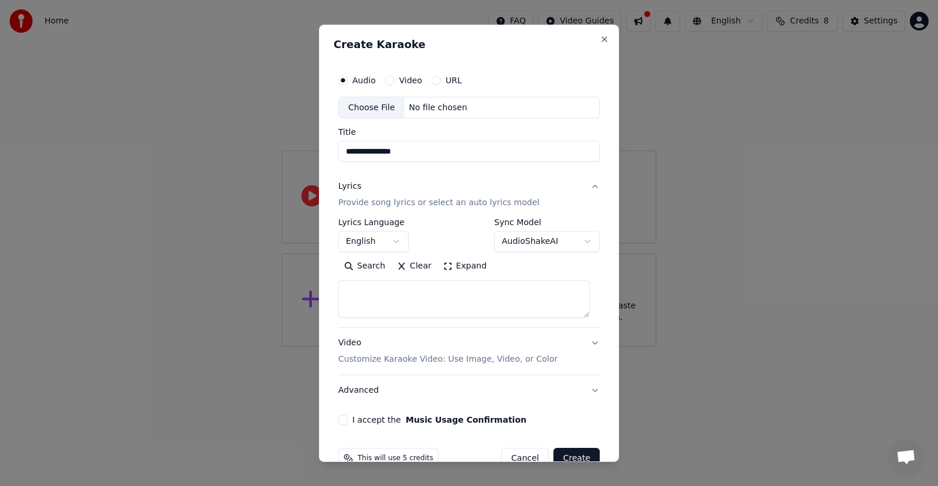
scroll to position [0, 0]
click at [363, 292] on textarea at bounding box center [463, 299] width 251 height 38
paste textarea "**********"
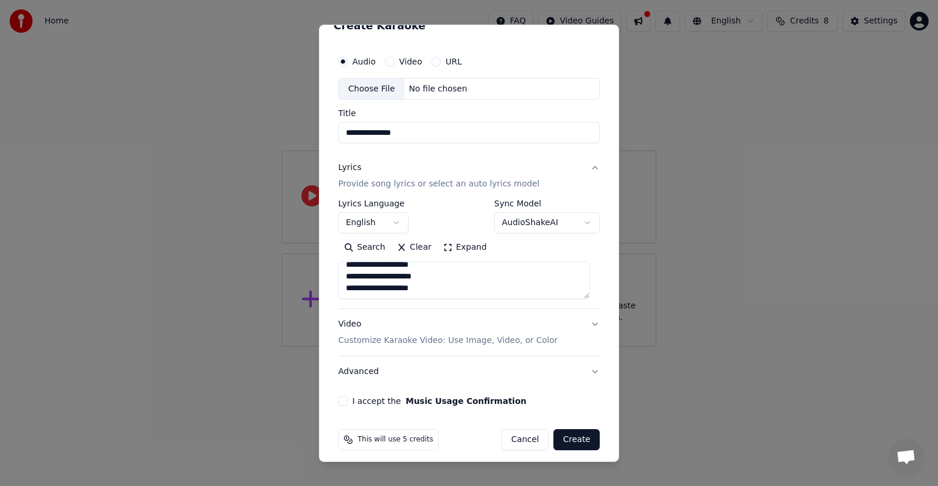
scroll to position [26, 0]
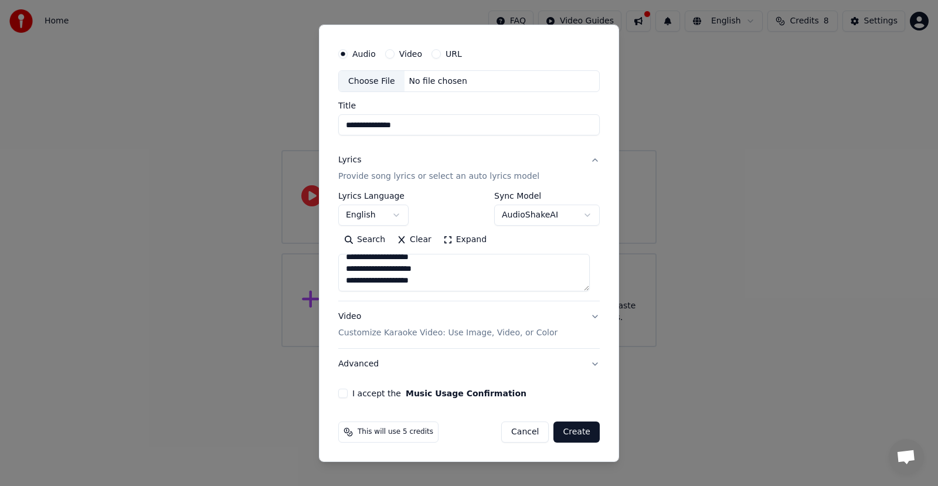
type textarea "**********"
click at [343, 393] on button "I accept the Music Usage Confirmation" at bounding box center [342, 393] width 9 height 9
click at [573, 429] on button "Create" at bounding box center [576, 432] width 46 height 21
select select "**"
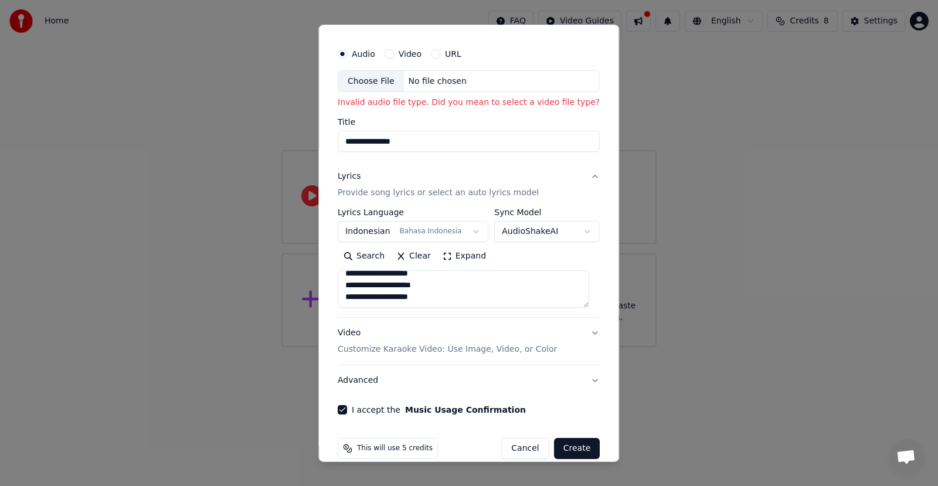
click at [431, 83] on div "No file chosen" at bounding box center [437, 81] width 67 height 12
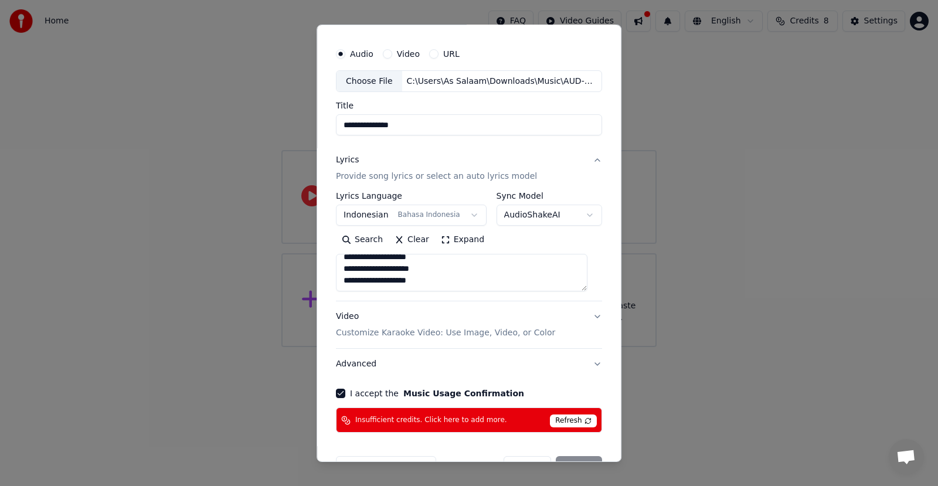
type input "**********"
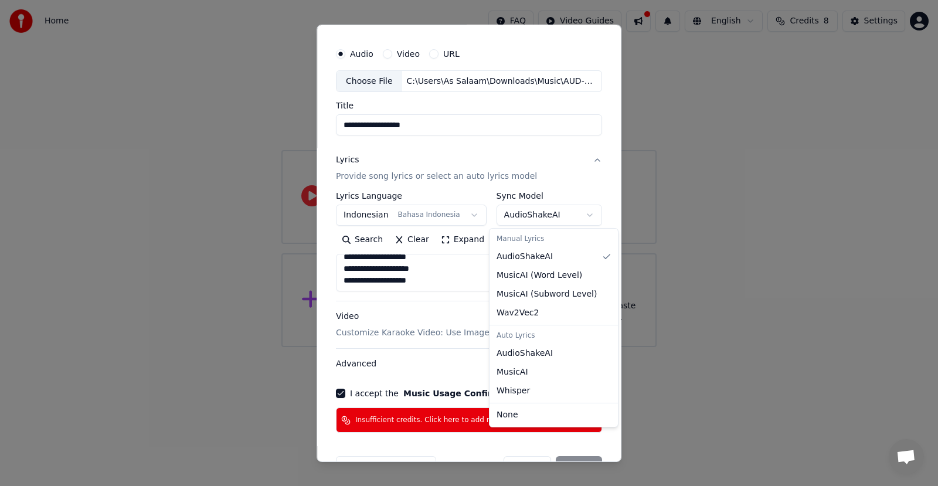
click at [582, 216] on body "**********" at bounding box center [469, 173] width 938 height 347
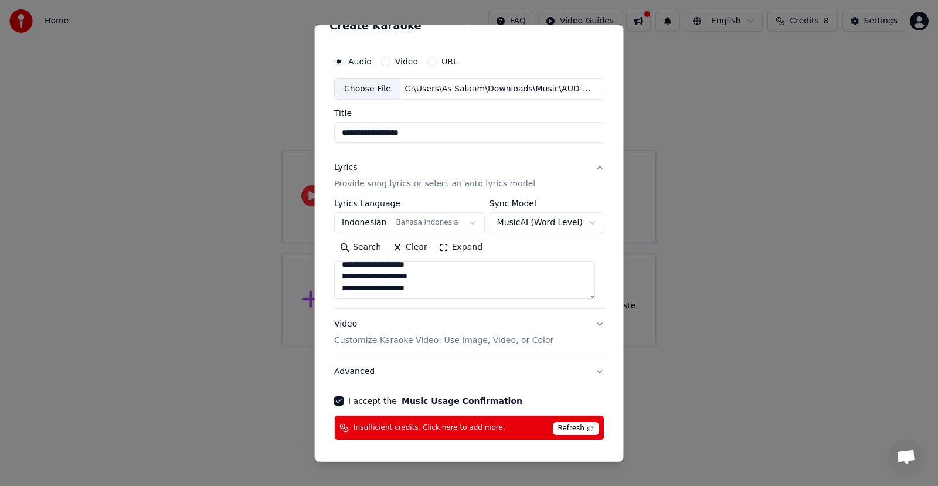
scroll to position [0, 0]
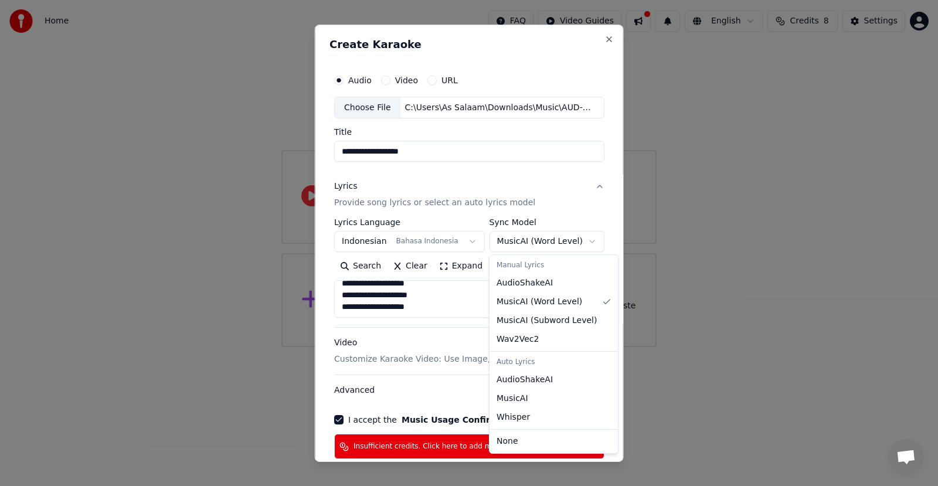
click at [582, 237] on body "**********" at bounding box center [469, 173] width 938 height 347
select select "**********"
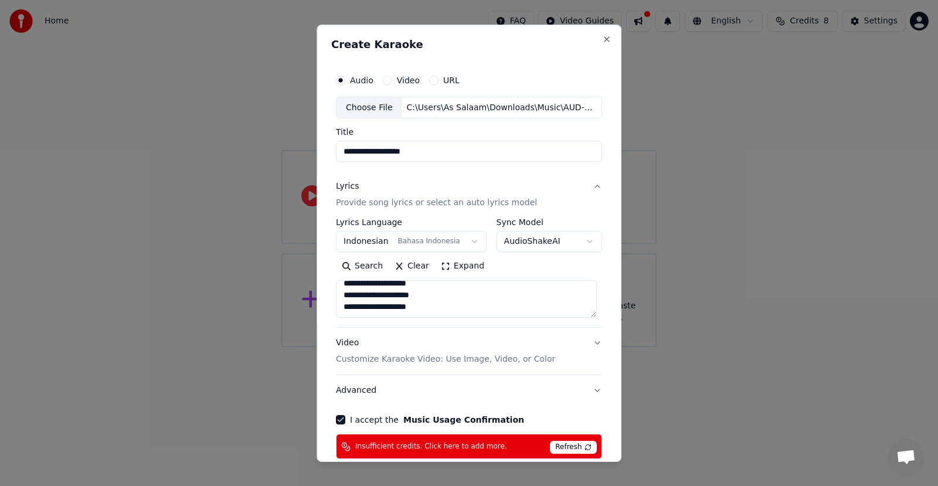
click at [567, 446] on span "Refresh" at bounding box center [573, 447] width 46 height 13
click at [566, 457] on div "Insufficient credits. Click here to add more. Refresh" at bounding box center [469, 446] width 266 height 25
click at [570, 447] on span "Refresh" at bounding box center [573, 447] width 46 height 13
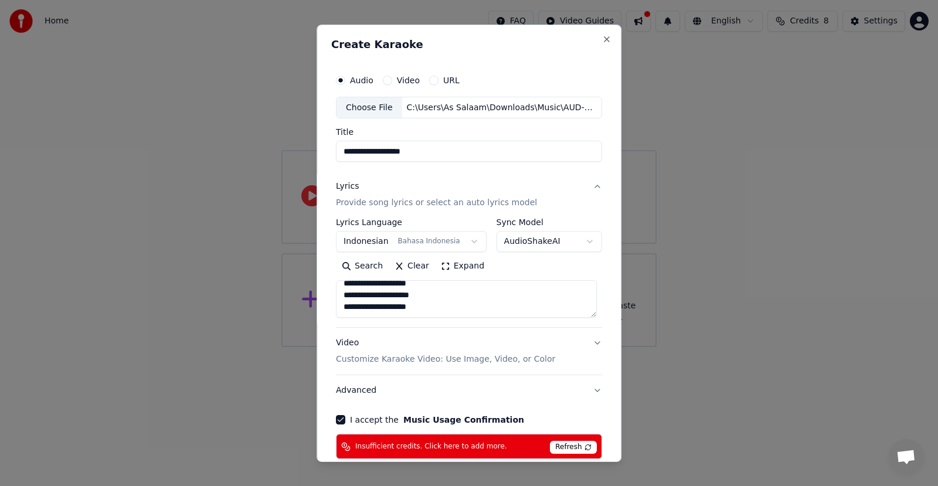
click at [570, 447] on span "Refresh" at bounding box center [573, 447] width 46 height 13
